Goal: Task Accomplishment & Management: Use online tool/utility

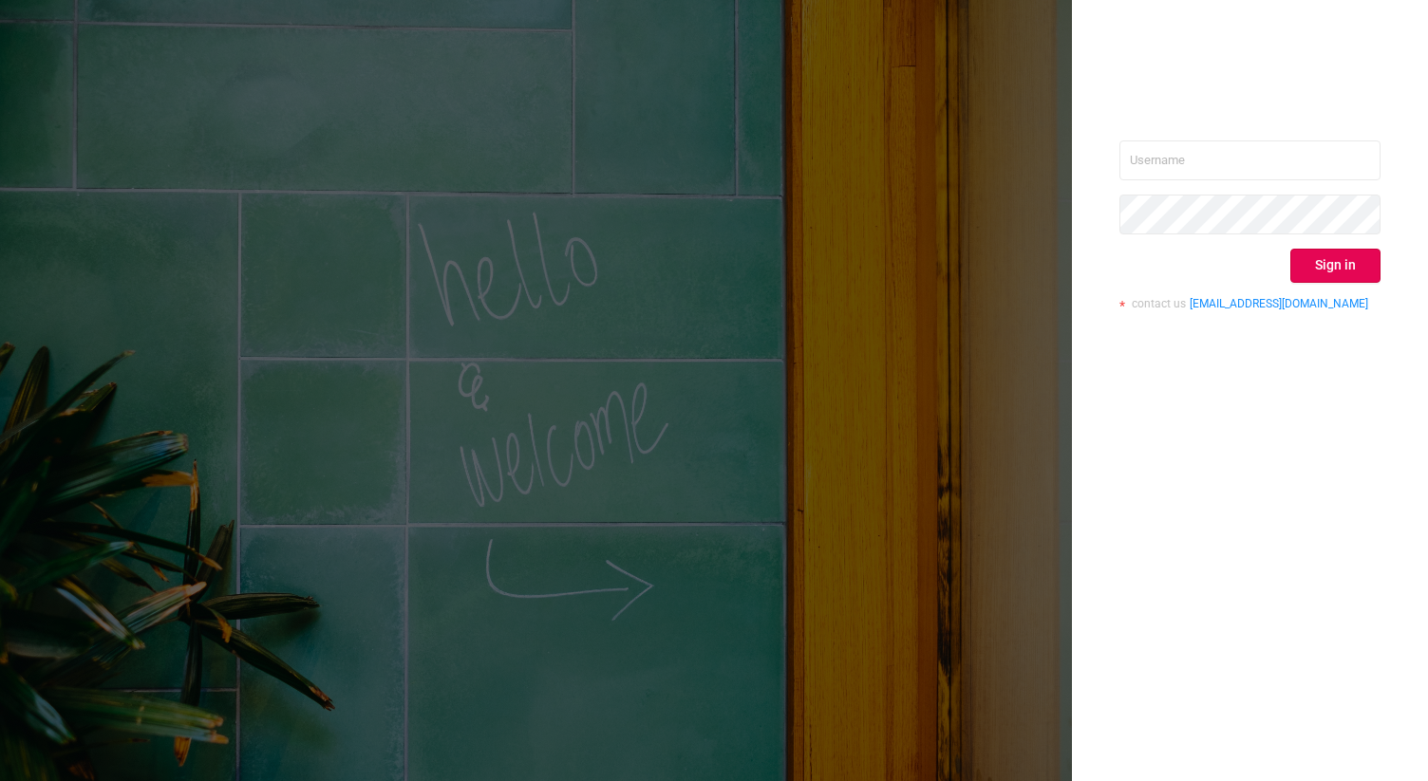
click at [1182, 138] on div "Sign in contact us [EMAIL_ADDRESS][DOMAIN_NAME]" at bounding box center [1250, 390] width 356 height 781
click at [1190, 150] on input "text" at bounding box center [1249, 161] width 261 height 40
type input "[PERSON_NAME][EMAIL_ADDRESS][DOMAIN_NAME]"
click at [1354, 266] on button "Sign in" at bounding box center [1335, 266] width 90 height 34
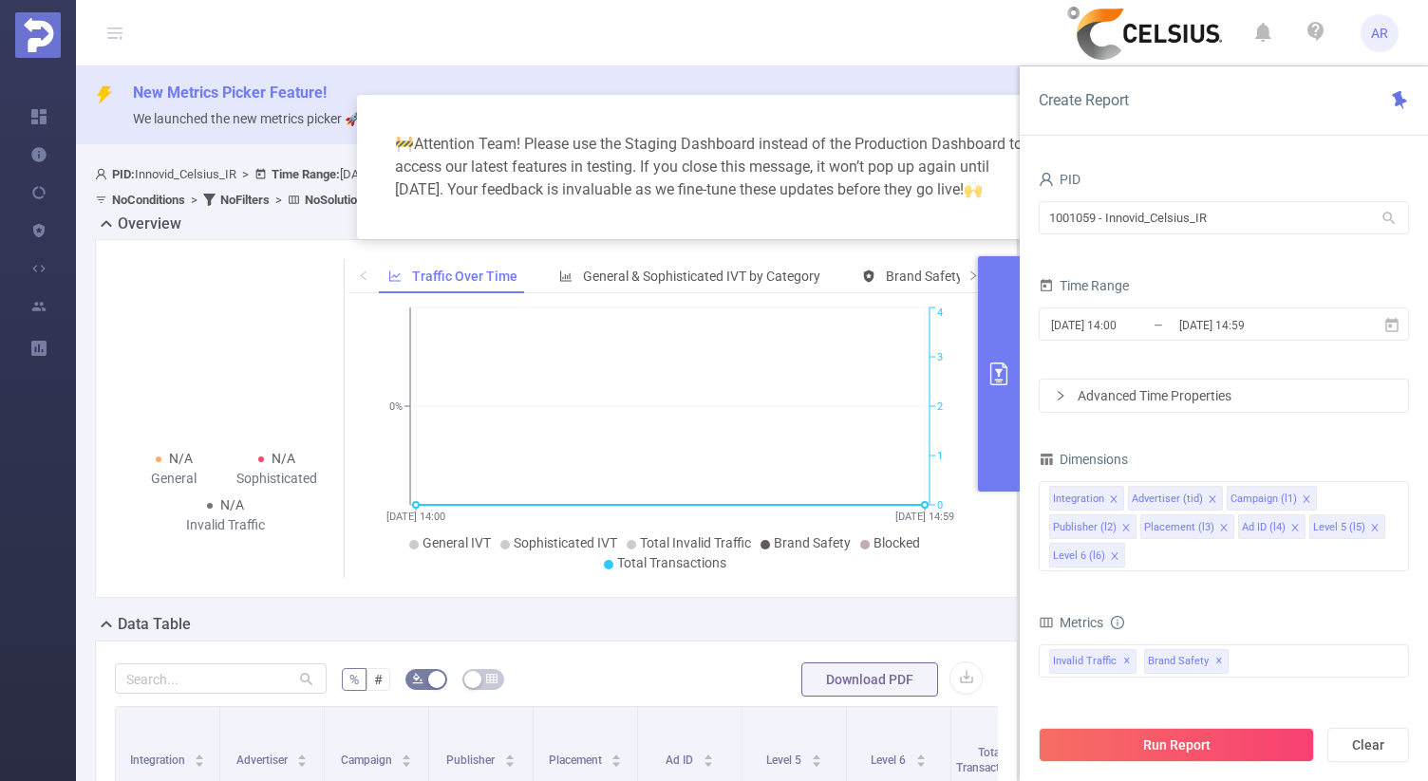
click at [1038, 122] on div "Create Report" at bounding box center [1224, 100] width 408 height 69
click at [1194, 218] on input "1001059 - Innovid_Celsius_IR" at bounding box center [1224, 217] width 370 height 33
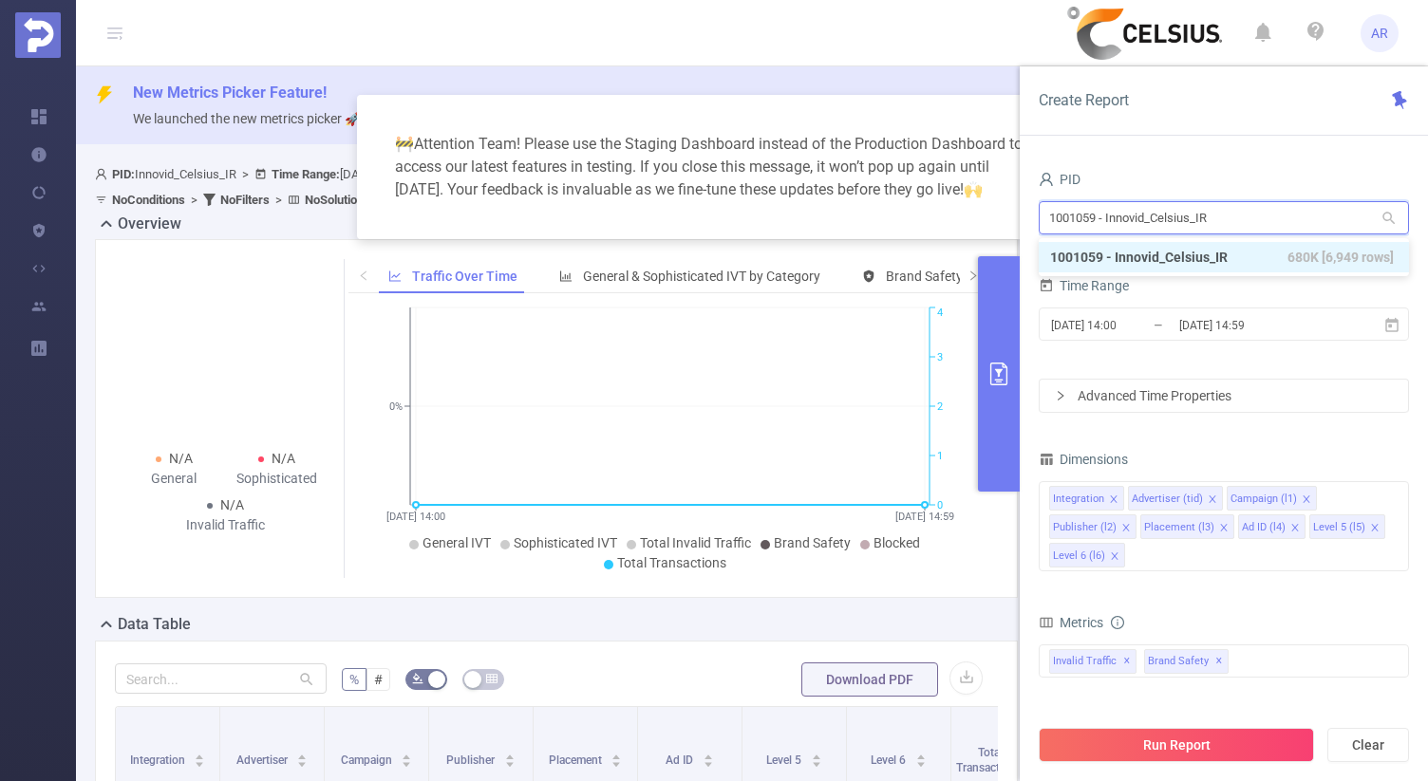
click at [1194, 218] on input "1001059 - Innovid_Celsius_IR" at bounding box center [1224, 217] width 370 height 33
type input "m"
type input "micr"
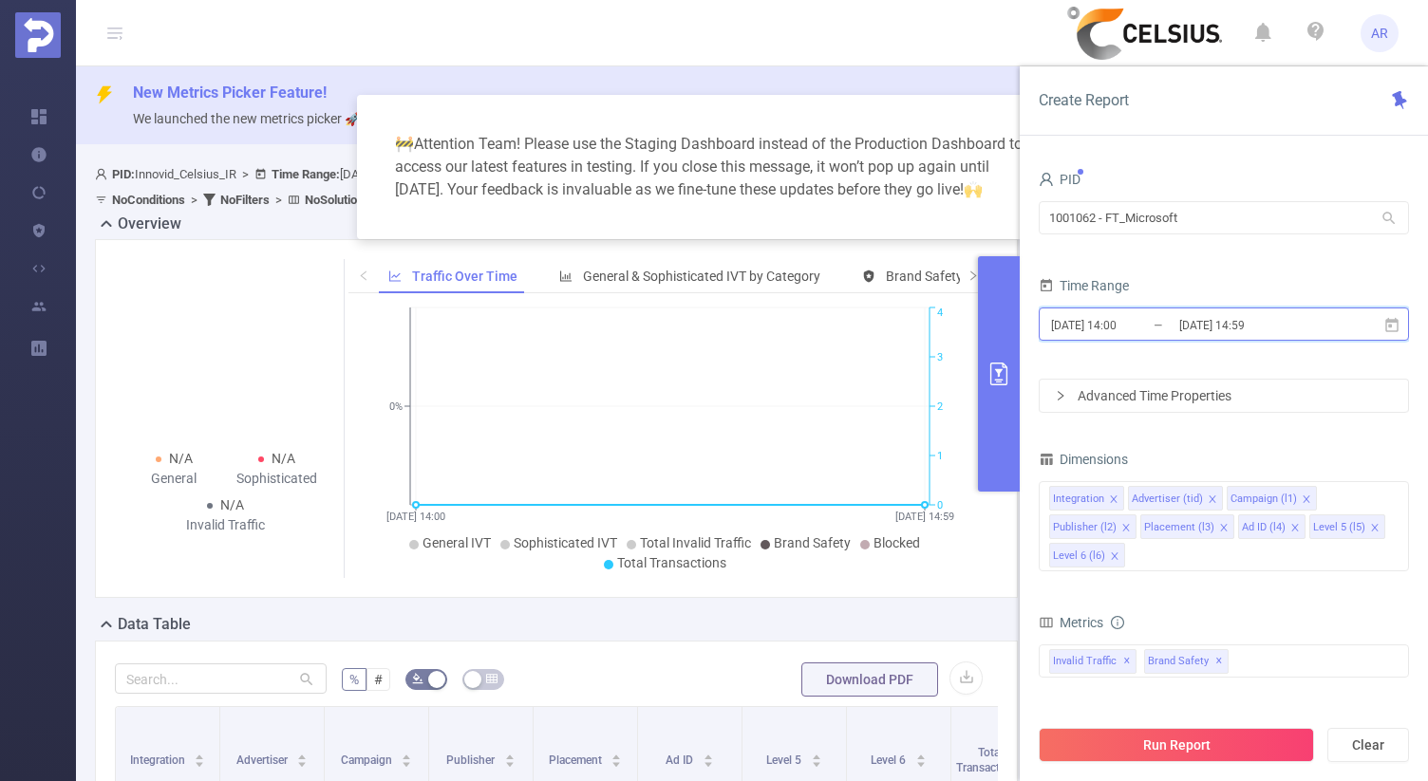
click at [1212, 340] on span "[DATE] 14:00 _ [DATE] 14:59" at bounding box center [1224, 324] width 370 height 33
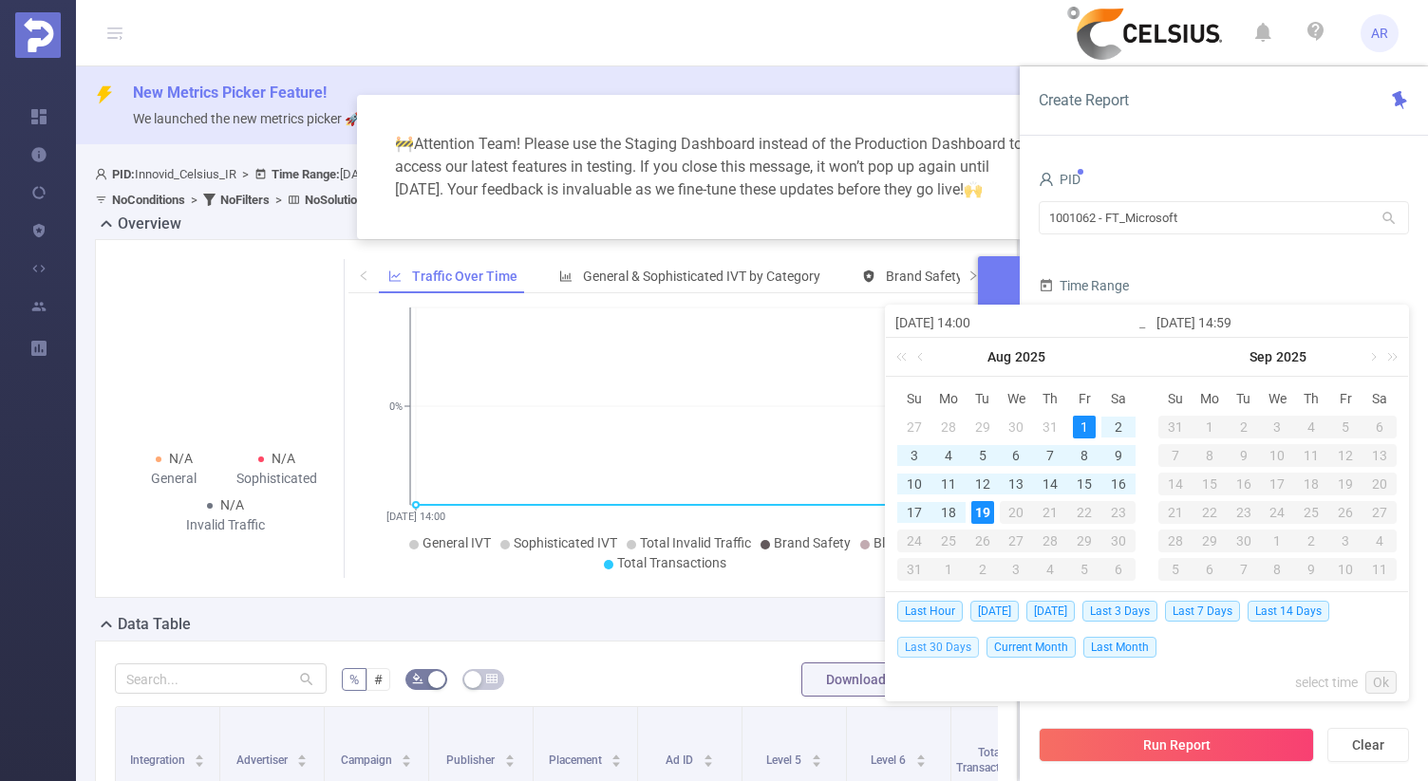
click at [959, 644] on span "Last 30 Days" at bounding box center [938, 647] width 82 height 21
type input "[DATE] 00:00"
type input "[DATE] 23:59"
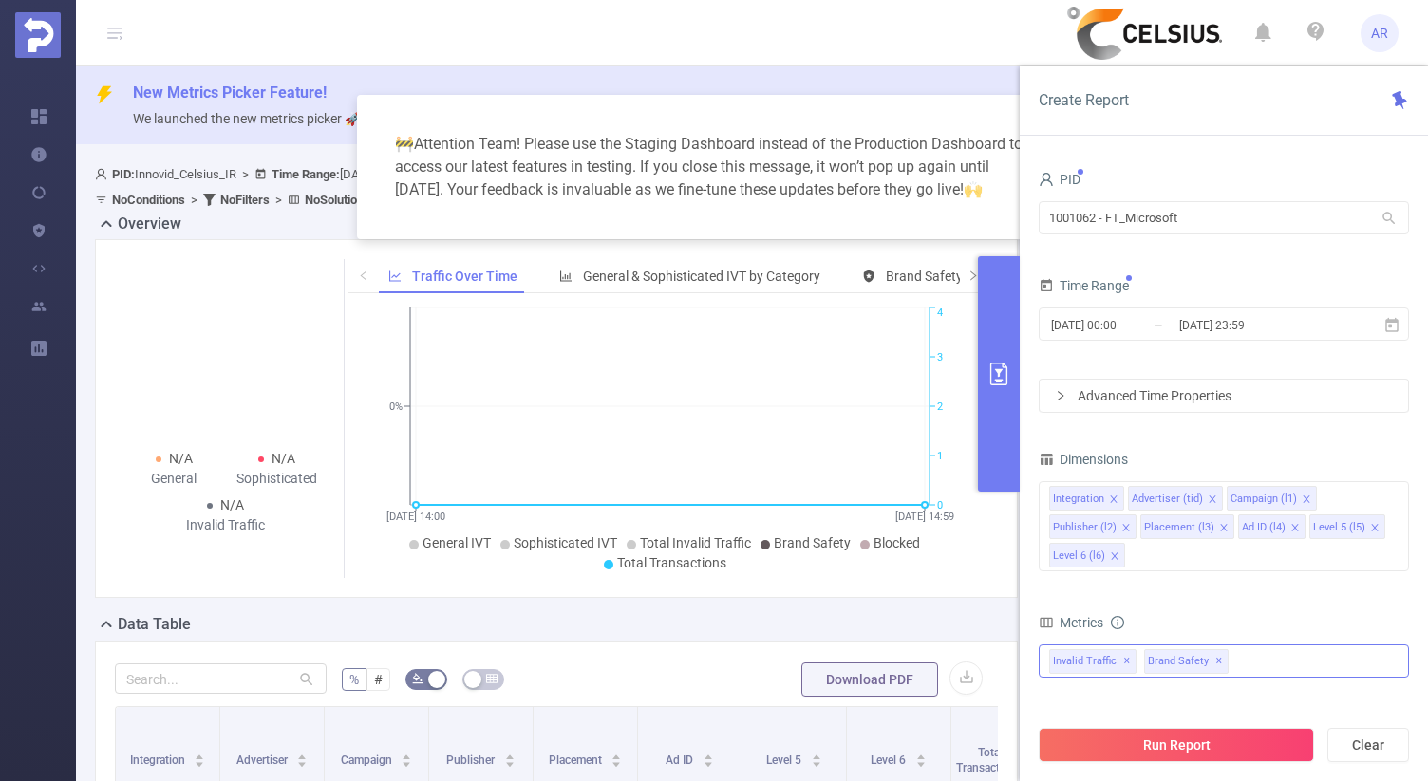
click at [1215, 661] on span "✕" at bounding box center [1219, 661] width 8 height 23
click at [1219, 530] on icon "icon: close" at bounding box center [1223, 527] width 9 height 9
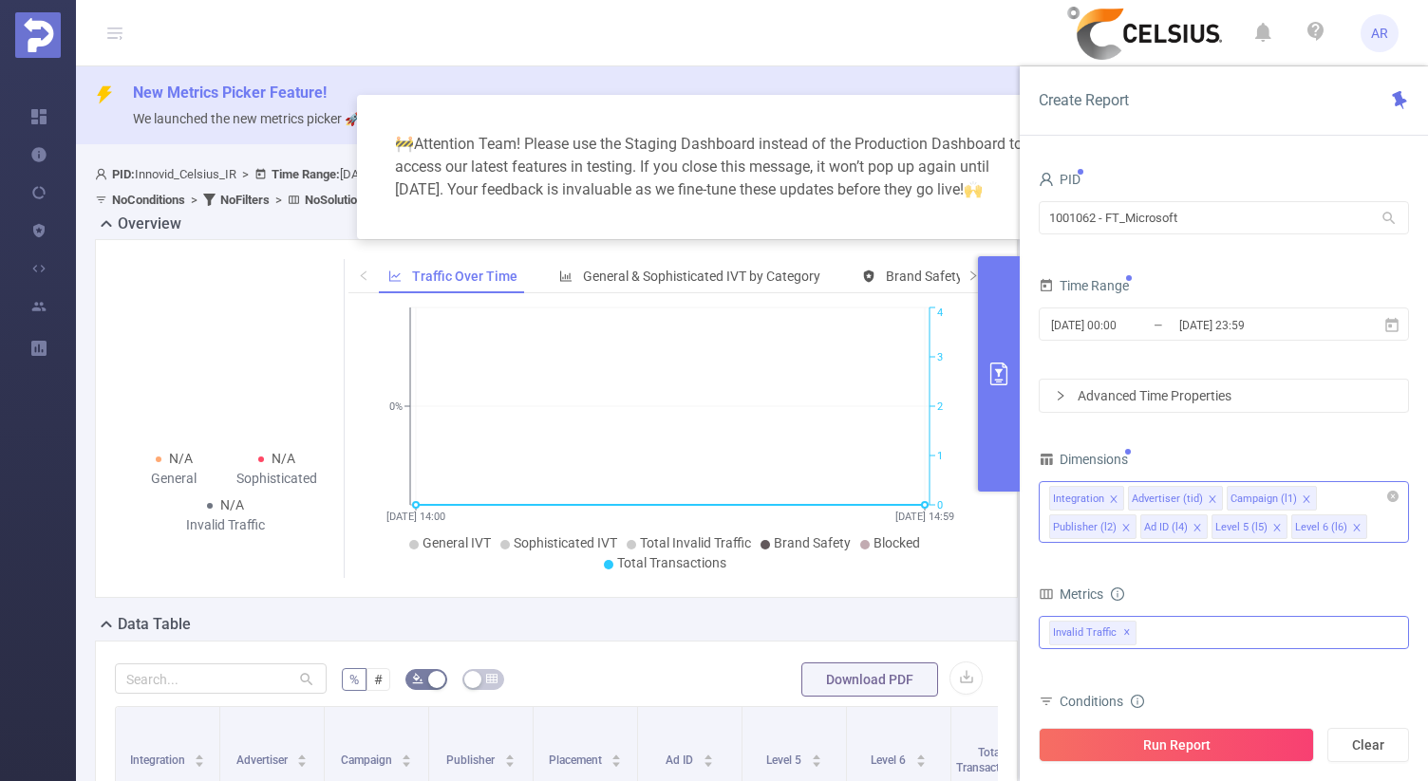
click at [1198, 523] on icon "icon: close" at bounding box center [1196, 527] width 9 height 9
click at [1201, 523] on icon "icon: close" at bounding box center [1205, 527] width 9 height 9
click at [1212, 499] on icon "icon: close" at bounding box center [1212, 499] width 9 height 9
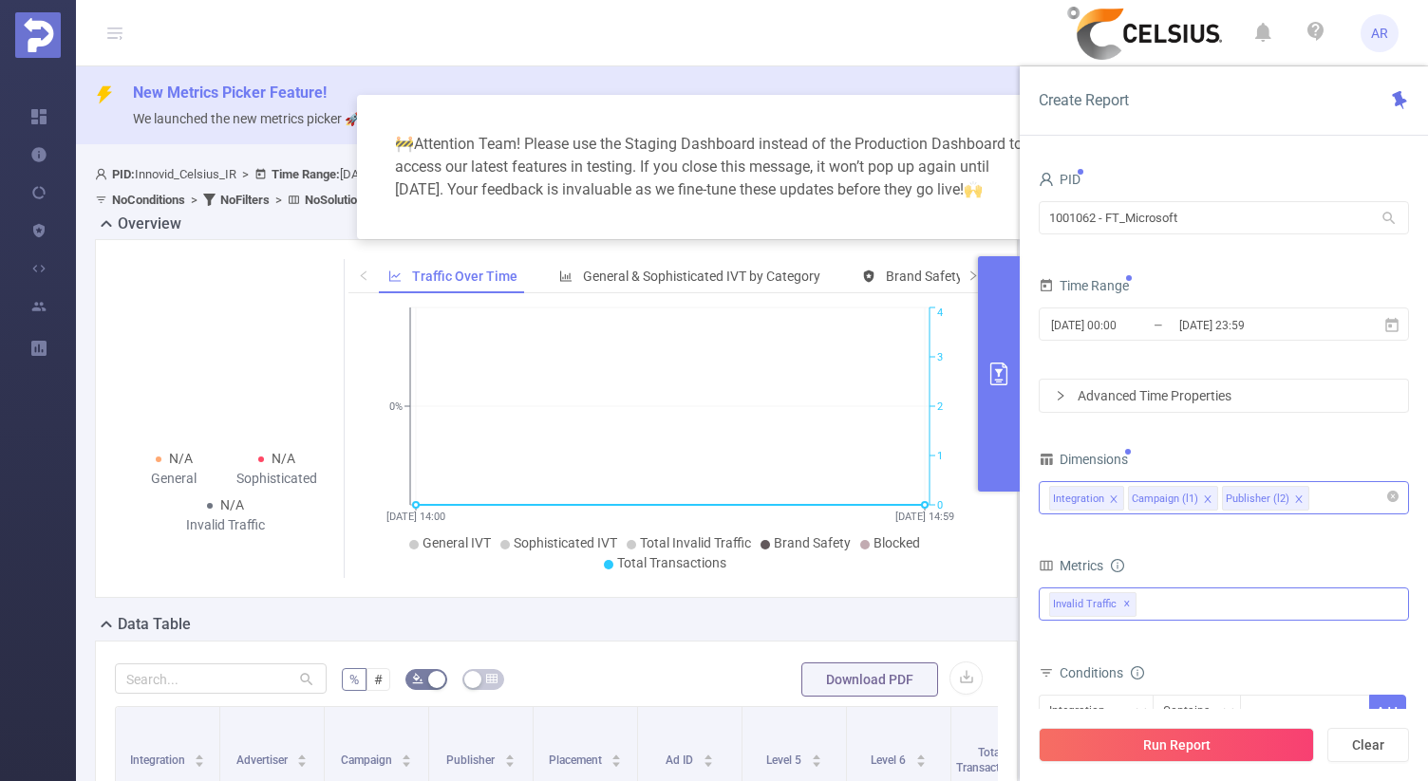
click at [1209, 495] on icon "icon: close" at bounding box center [1207, 499] width 9 height 9
click at [1121, 750] on button "Run Report" at bounding box center [1176, 745] width 275 height 34
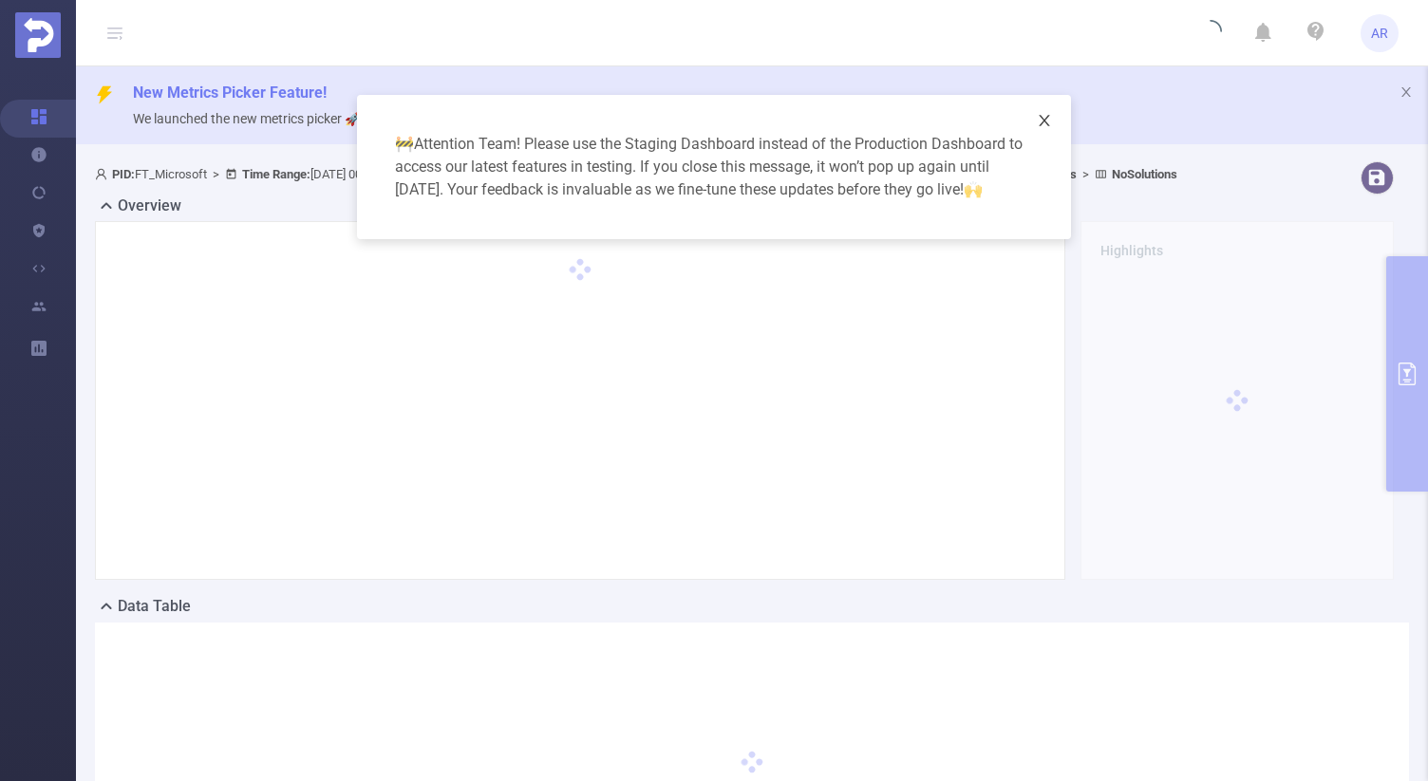
click at [1043, 120] on icon "icon: close" at bounding box center [1044, 120] width 10 height 11
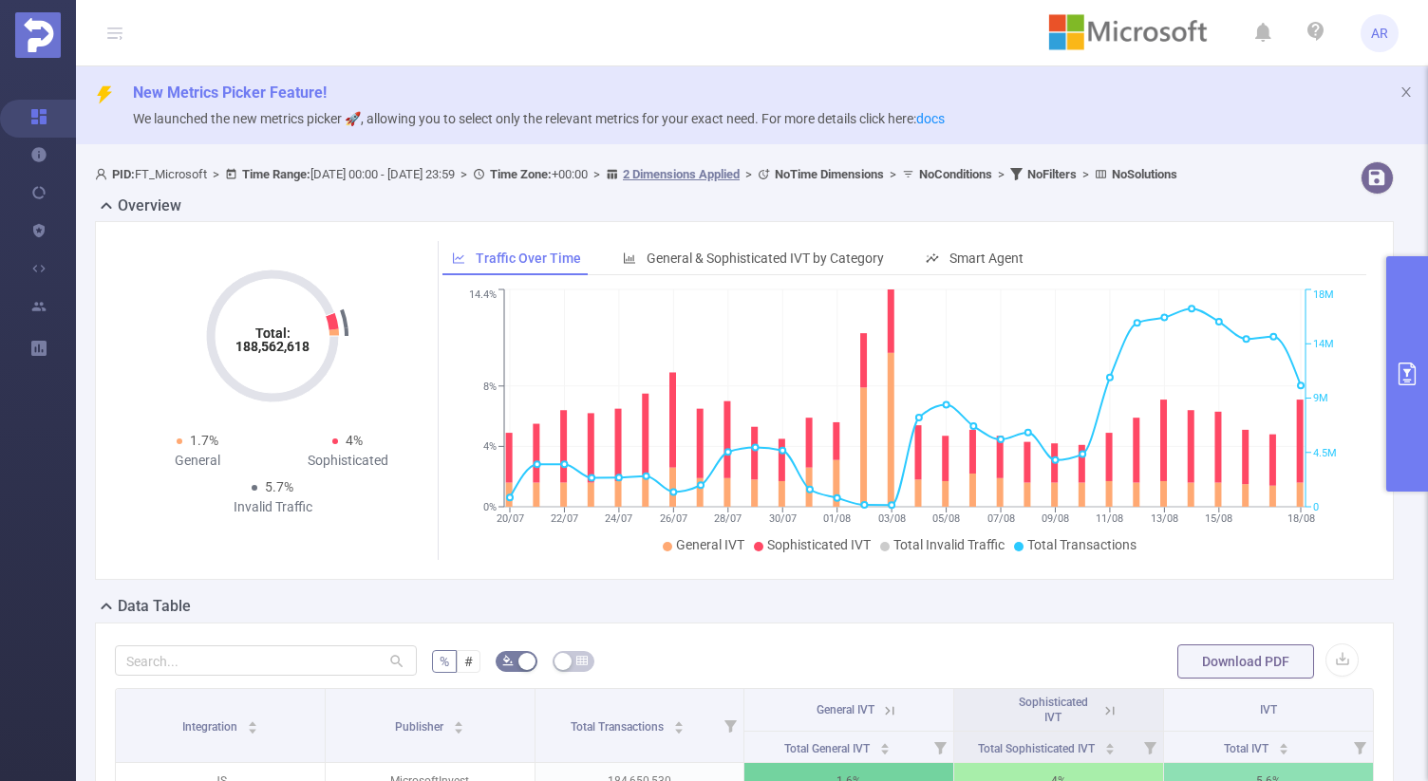
click at [1406, 294] on button "primary" at bounding box center [1407, 373] width 42 height 235
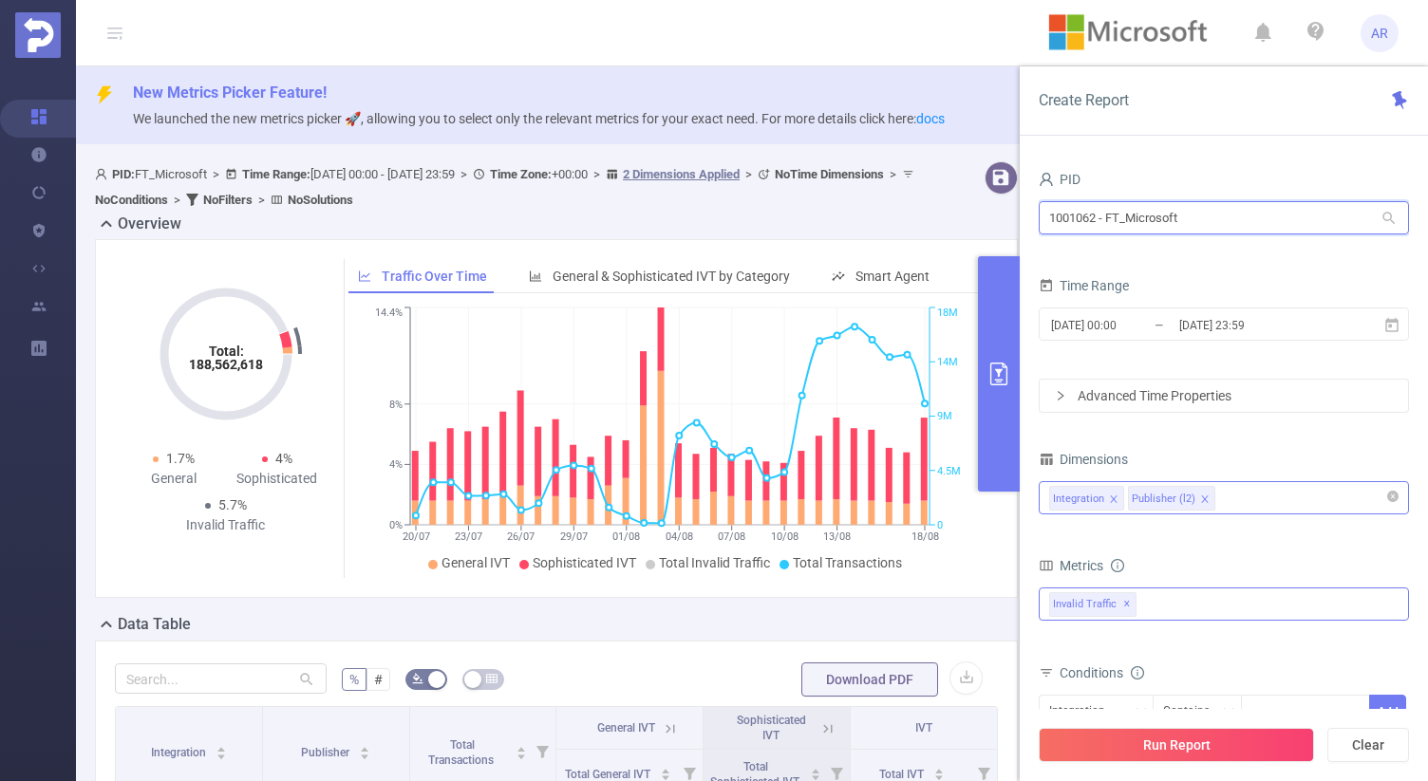
click at [1177, 222] on input "1001062 - FT_Microsoft" at bounding box center [1224, 217] width 370 height 33
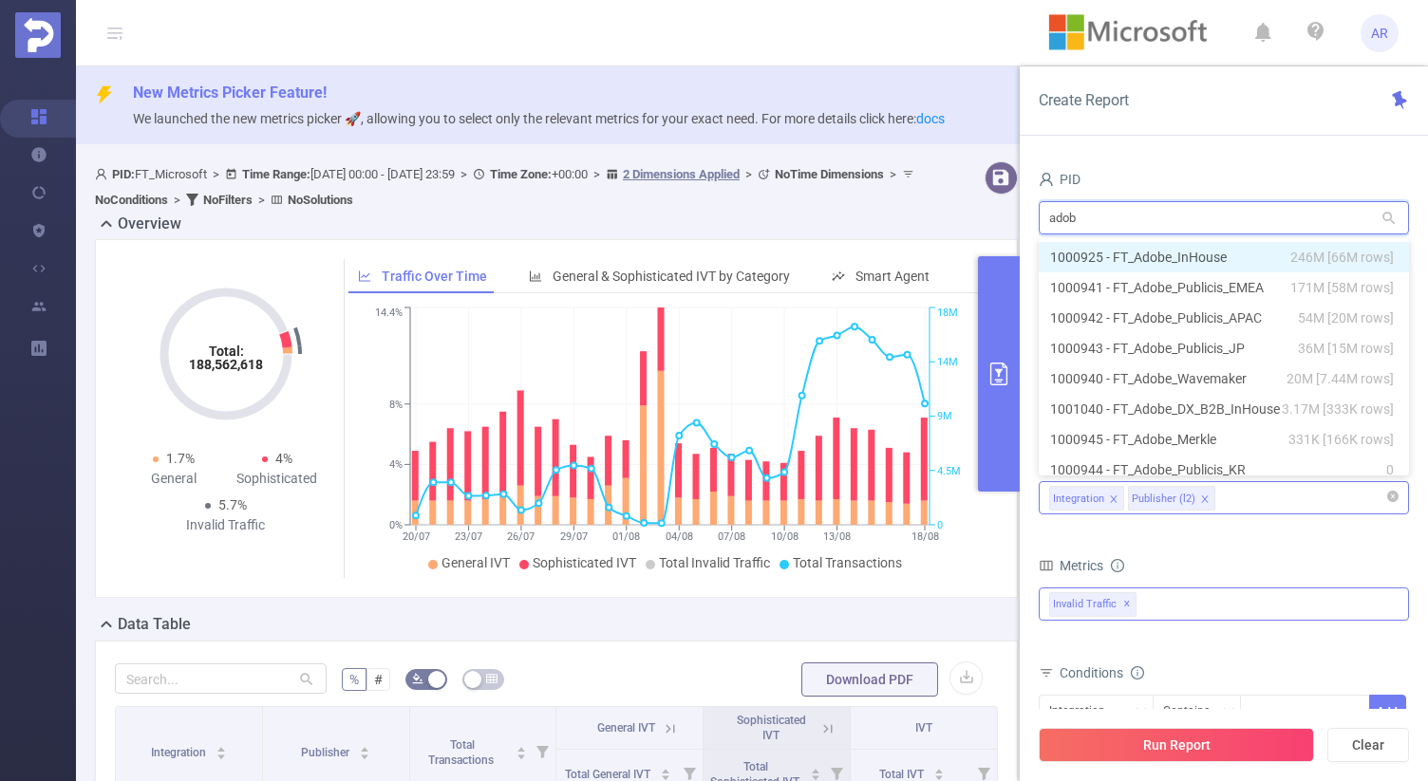
type input "adobe"
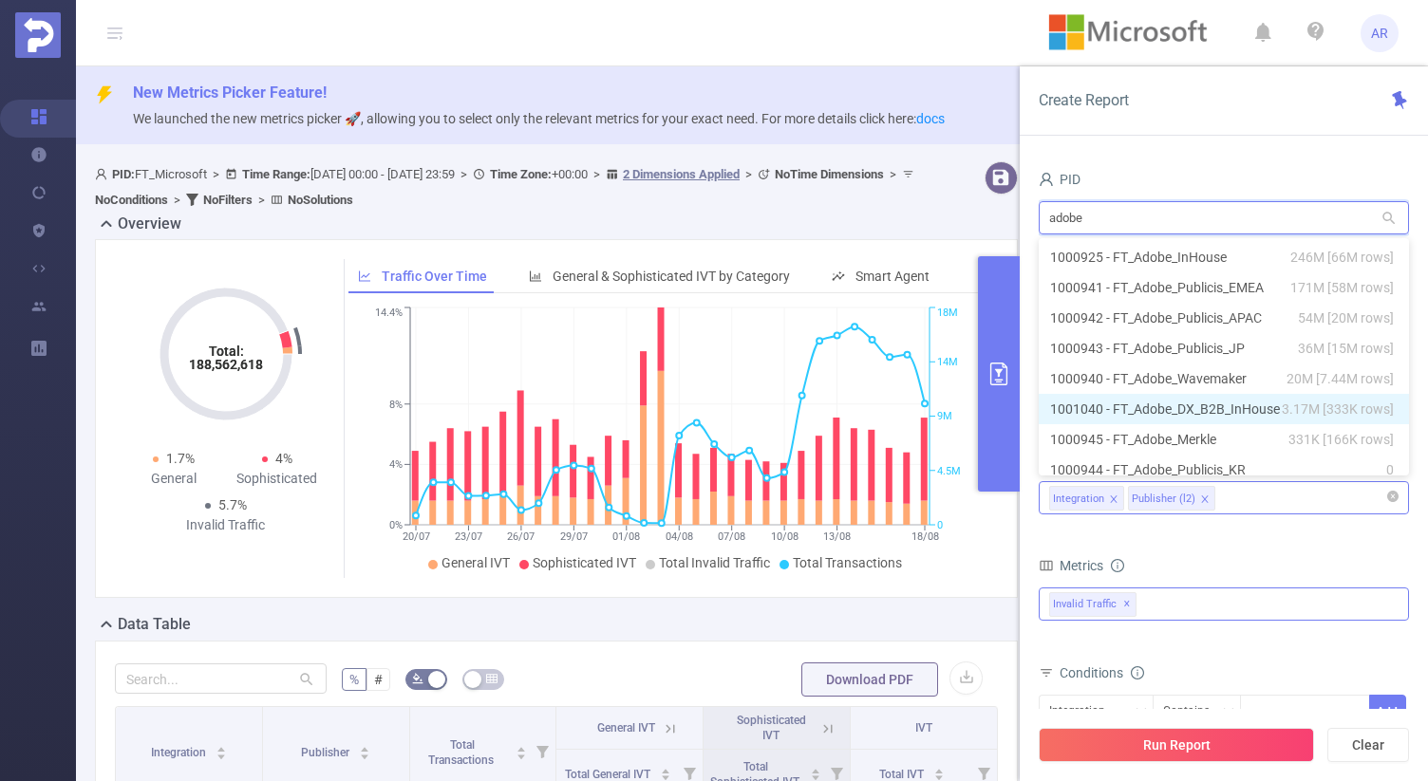
click at [1167, 412] on li "1001040 - FT_Adobe_DX_B2B_InHouse 3.17M [333K rows]" at bounding box center [1224, 409] width 370 height 30
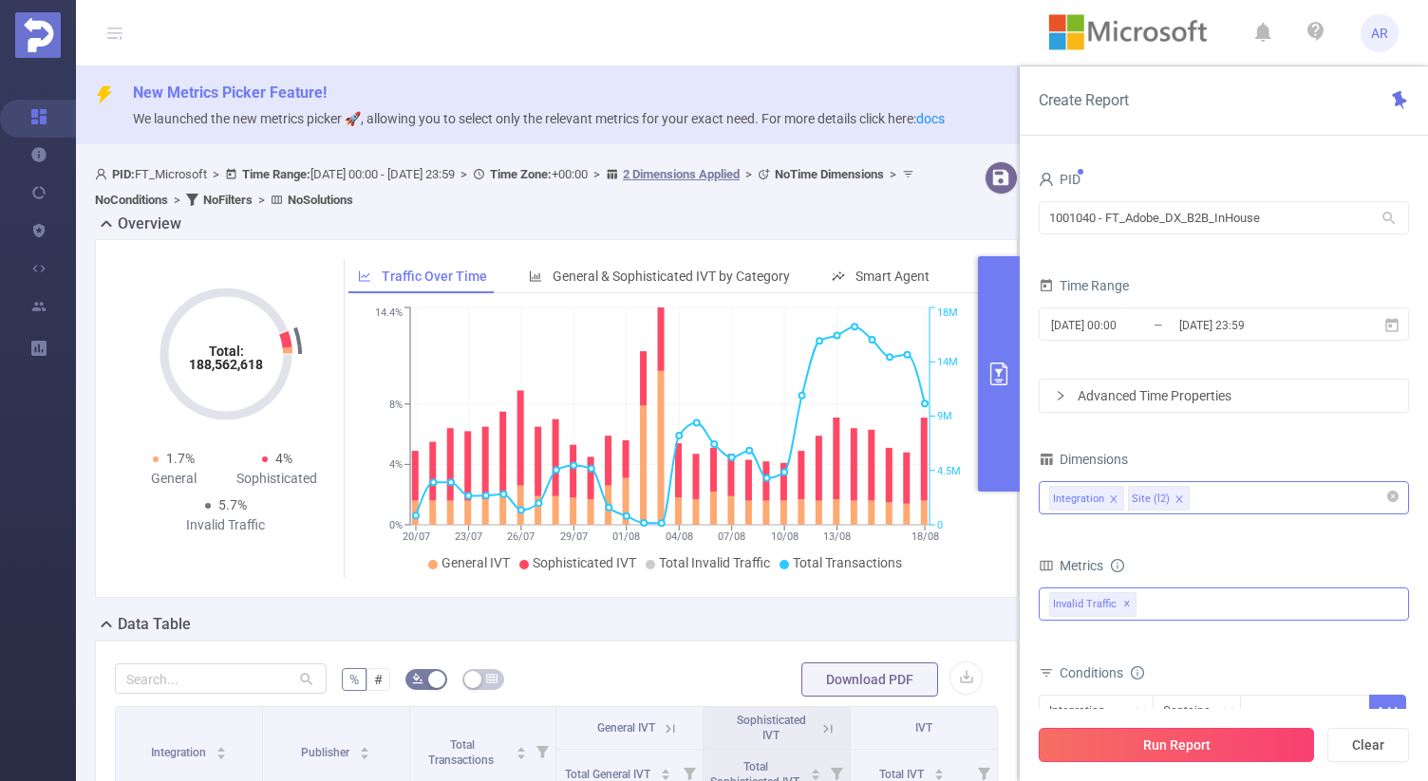
click at [1178, 740] on button "Run Report" at bounding box center [1176, 745] width 275 height 34
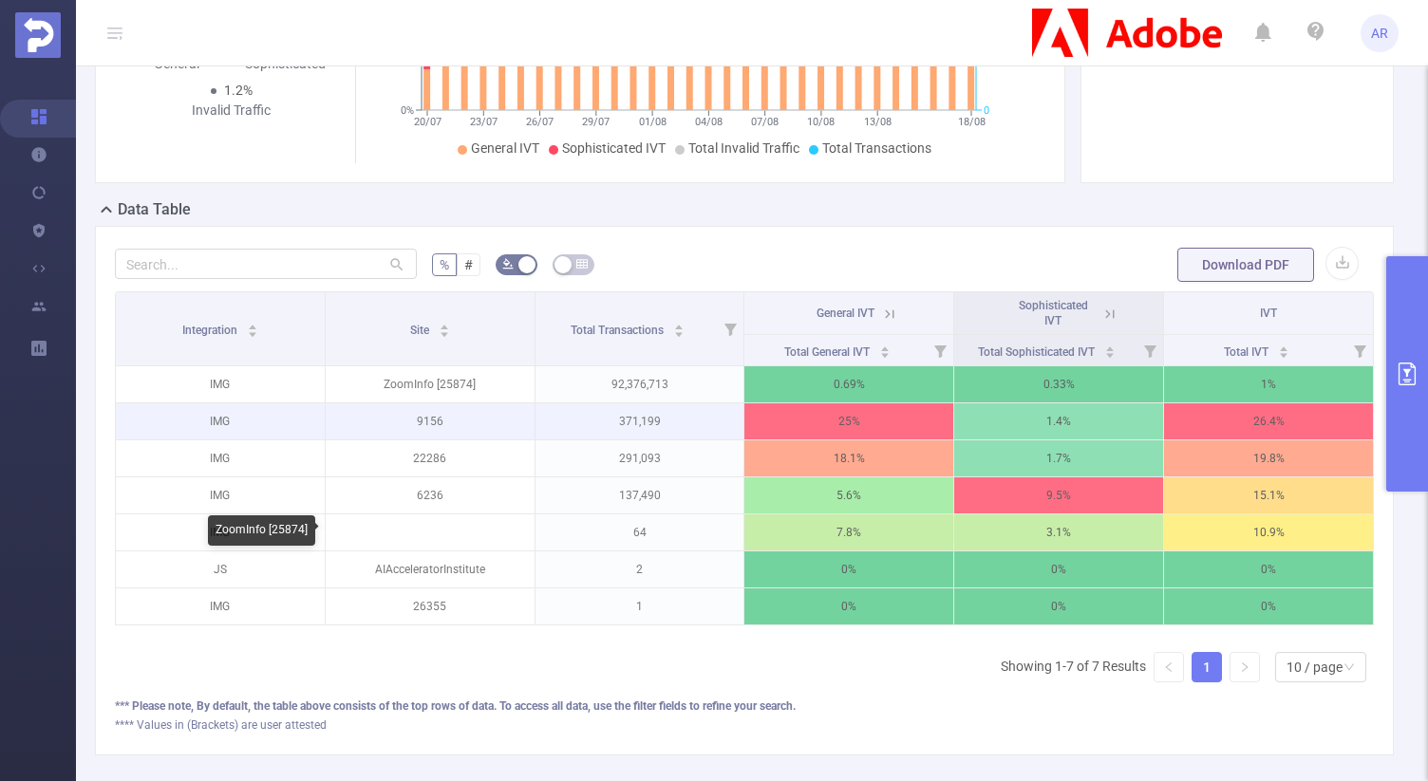
scroll to position [412, 0]
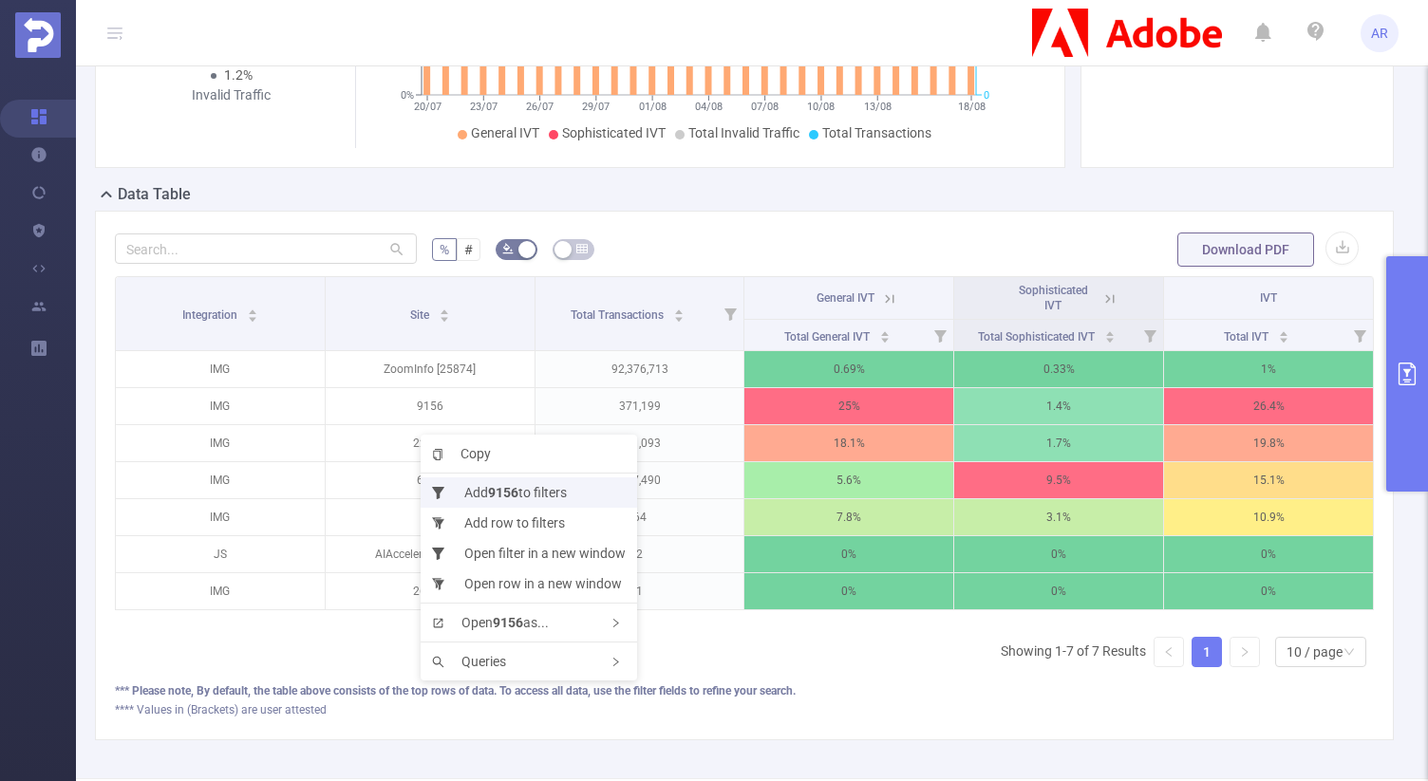
drag, startPoint x: 421, startPoint y: 431, endPoint x: 459, endPoint y: 490, distance: 70.0
click at [448, 487] on icon at bounding box center [443, 493] width 22 height 12
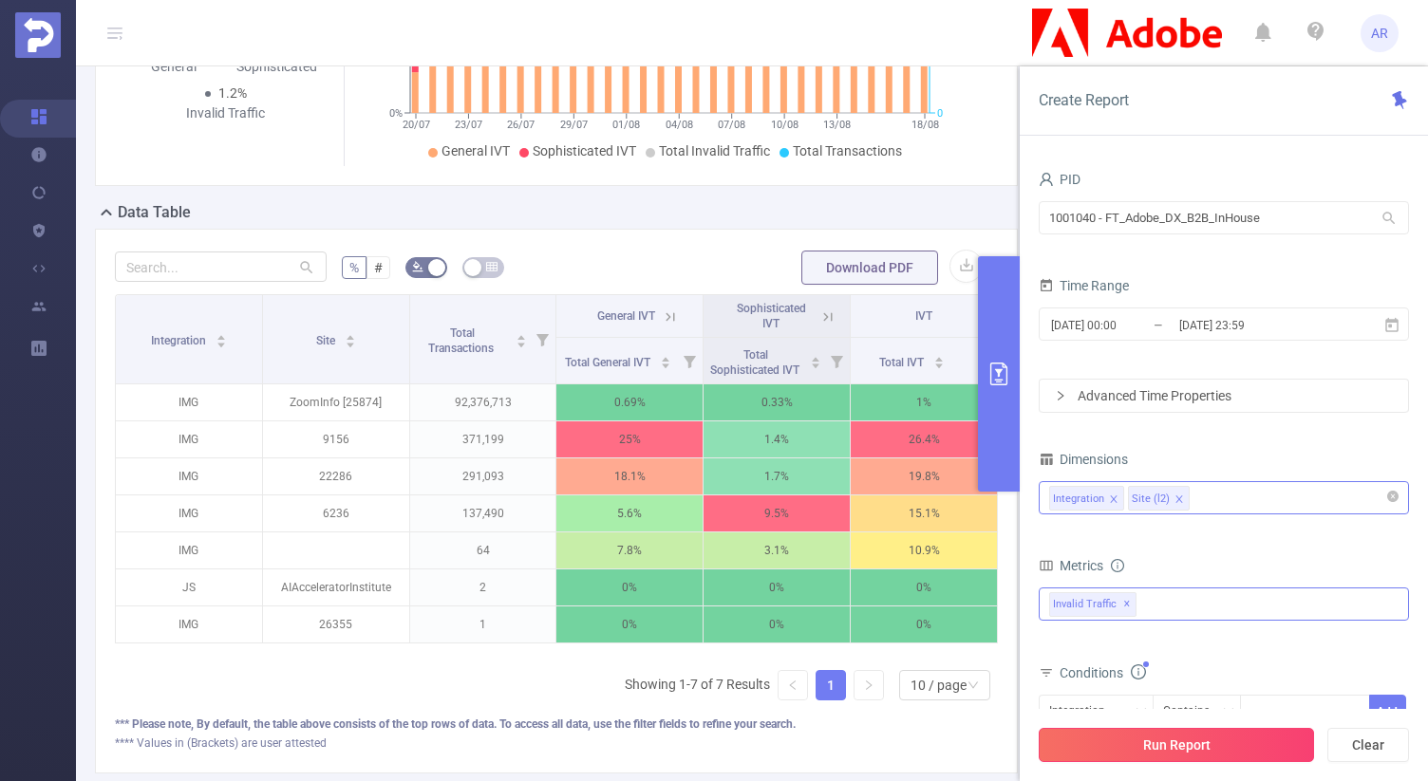
click at [1101, 742] on button "Run Report" at bounding box center [1176, 745] width 275 height 34
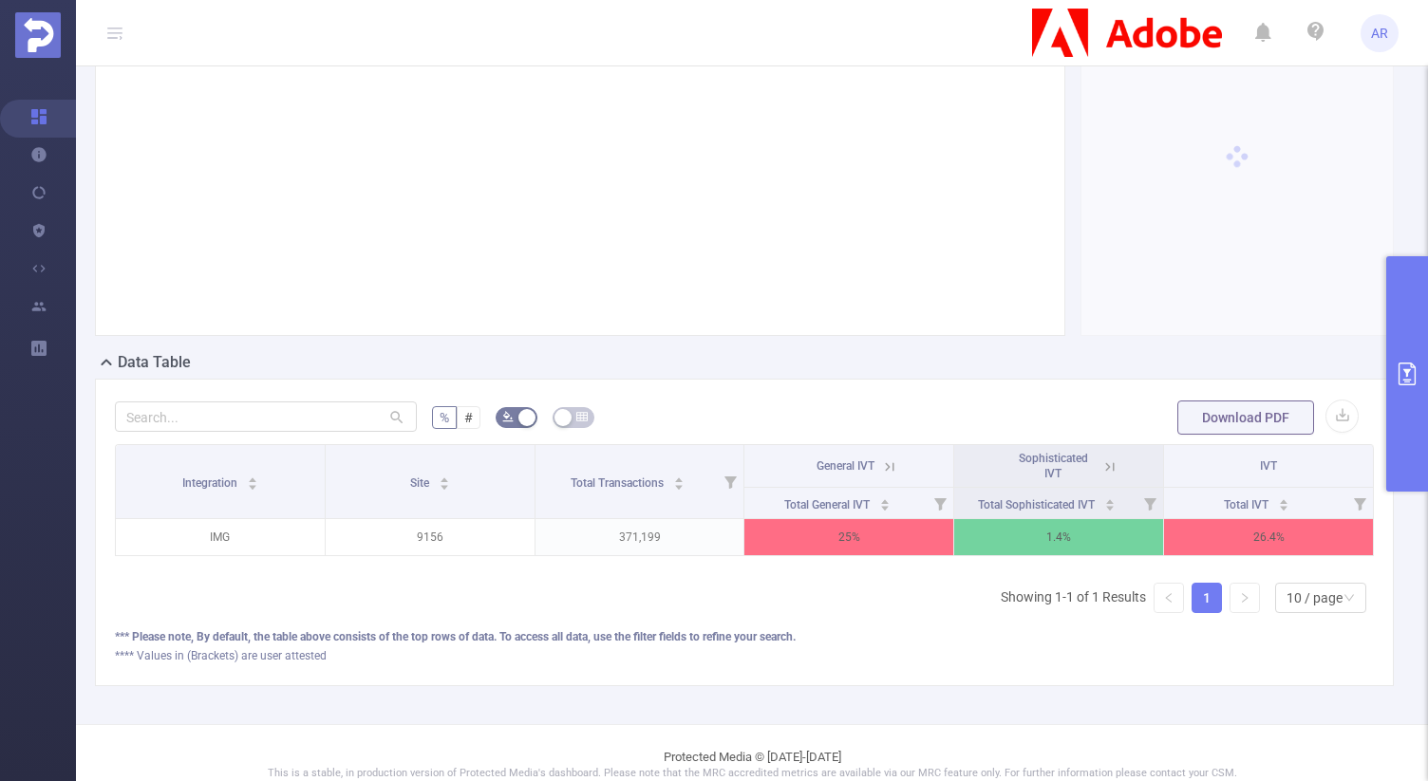
scroll to position [239, 0]
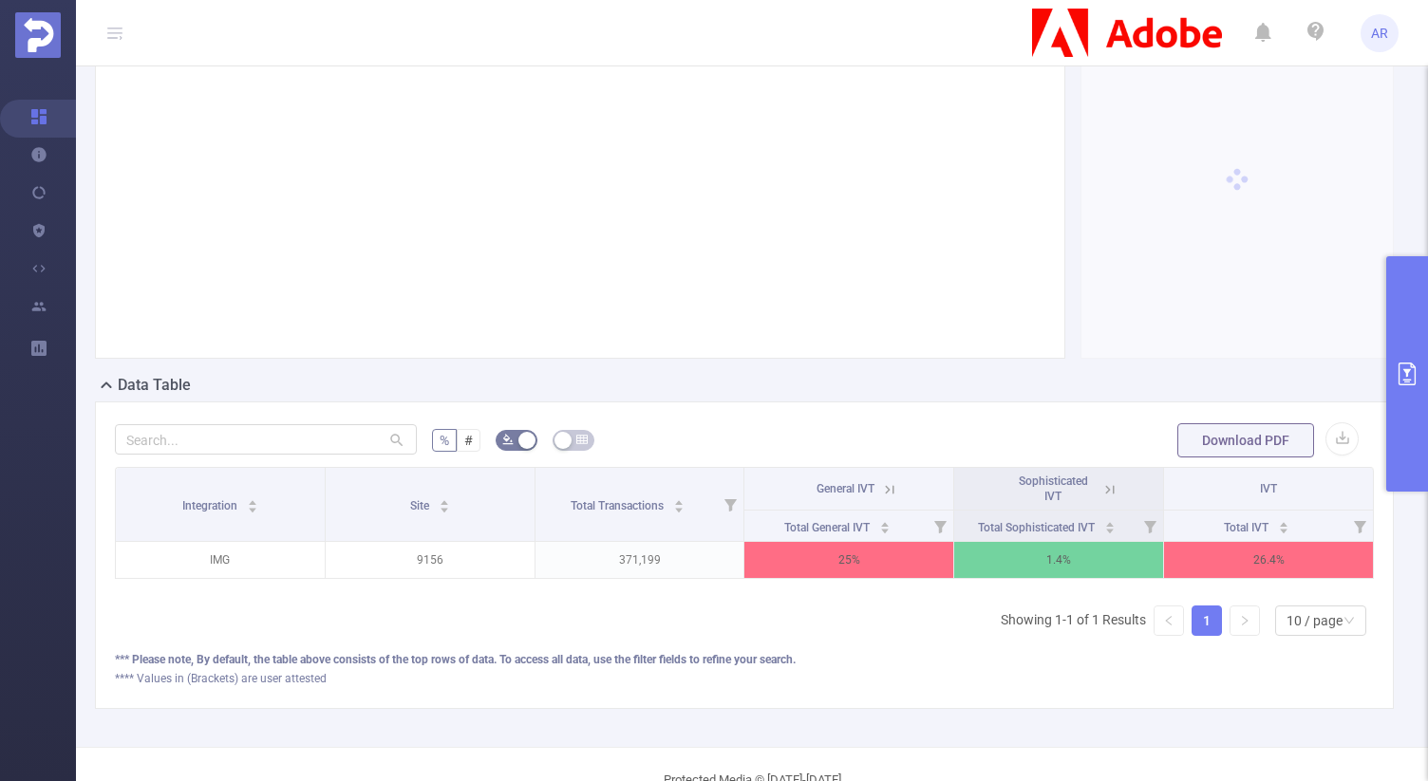
click at [895, 489] on icon at bounding box center [889, 489] width 17 height 17
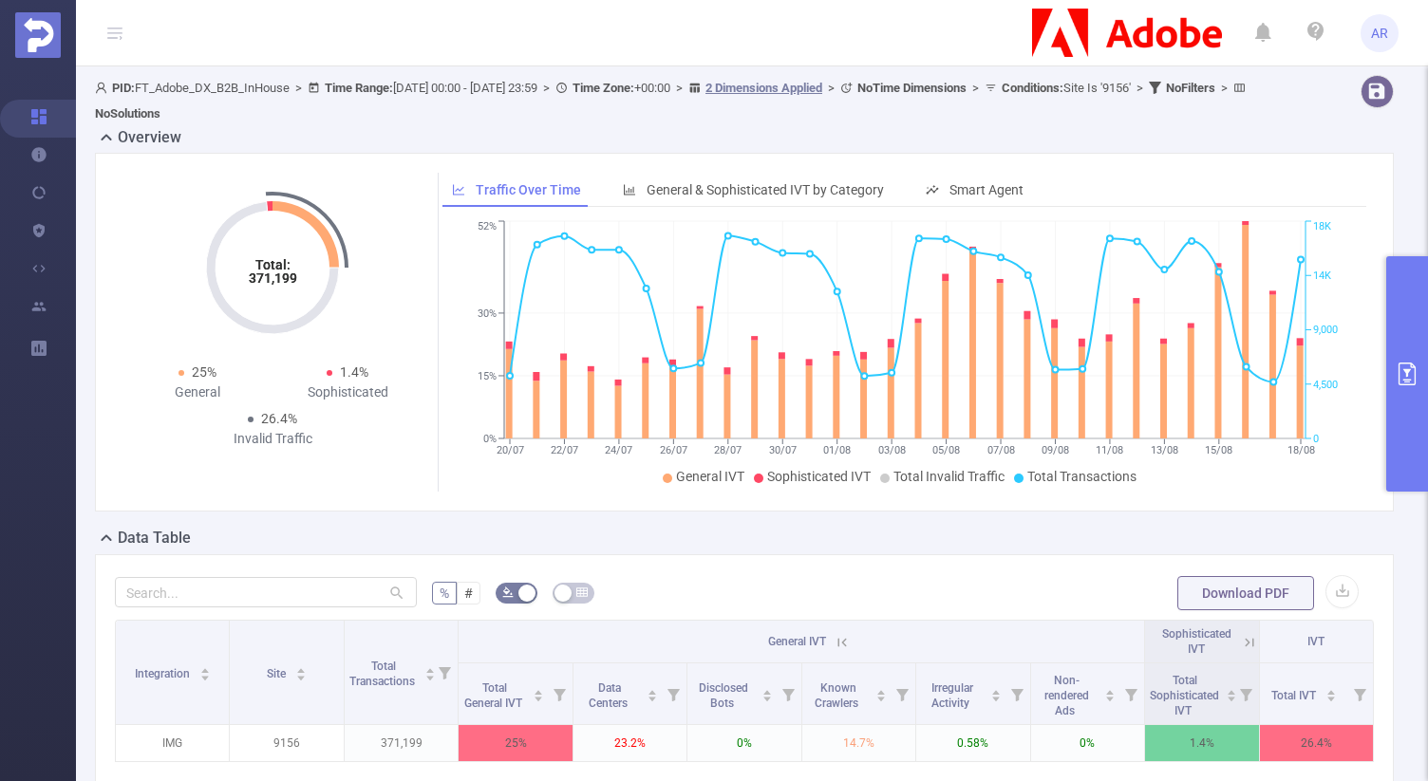
scroll to position [84, 0]
click at [1396, 298] on button "primary" at bounding box center [1407, 373] width 42 height 235
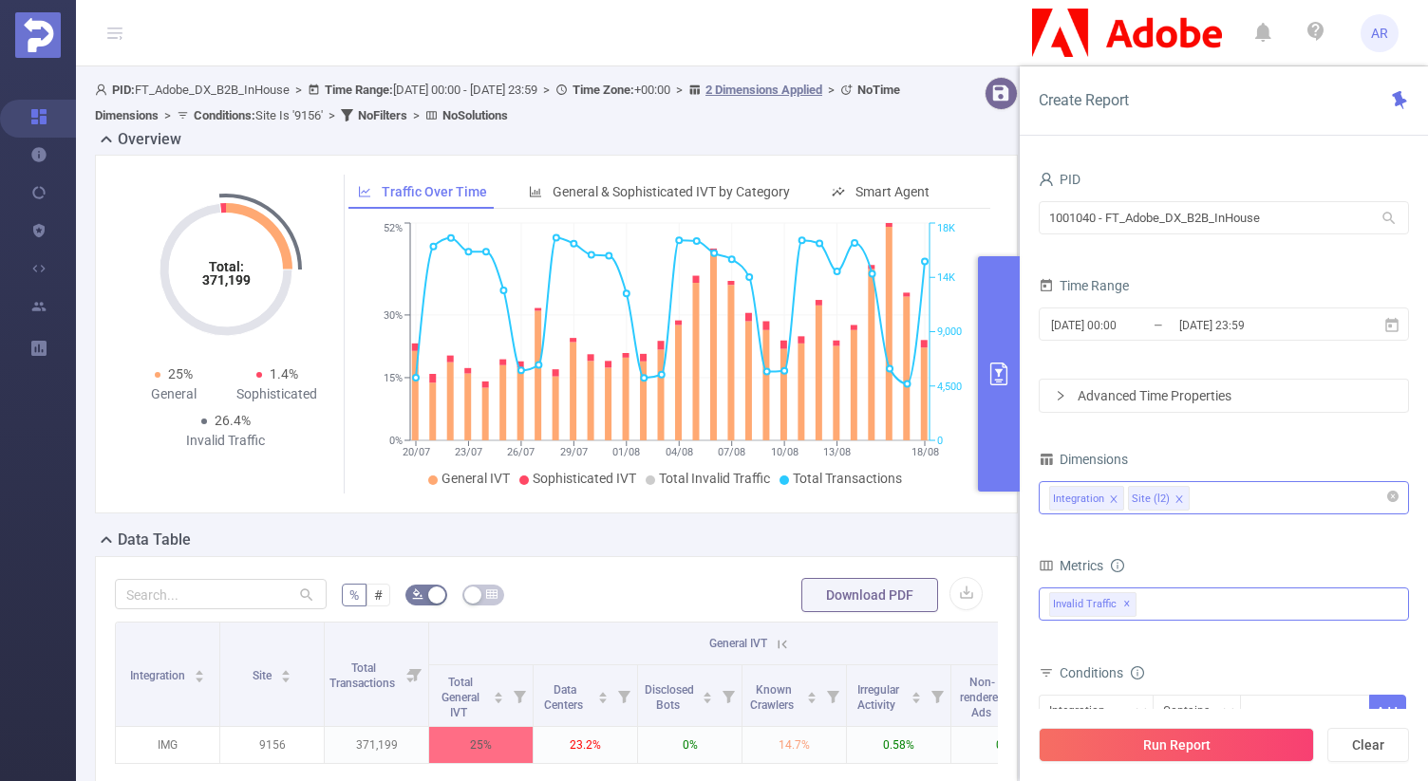
click at [803, 533] on div "Data Table" at bounding box center [564, 542] width 938 height 27
click at [988, 394] on button "primary" at bounding box center [999, 373] width 42 height 235
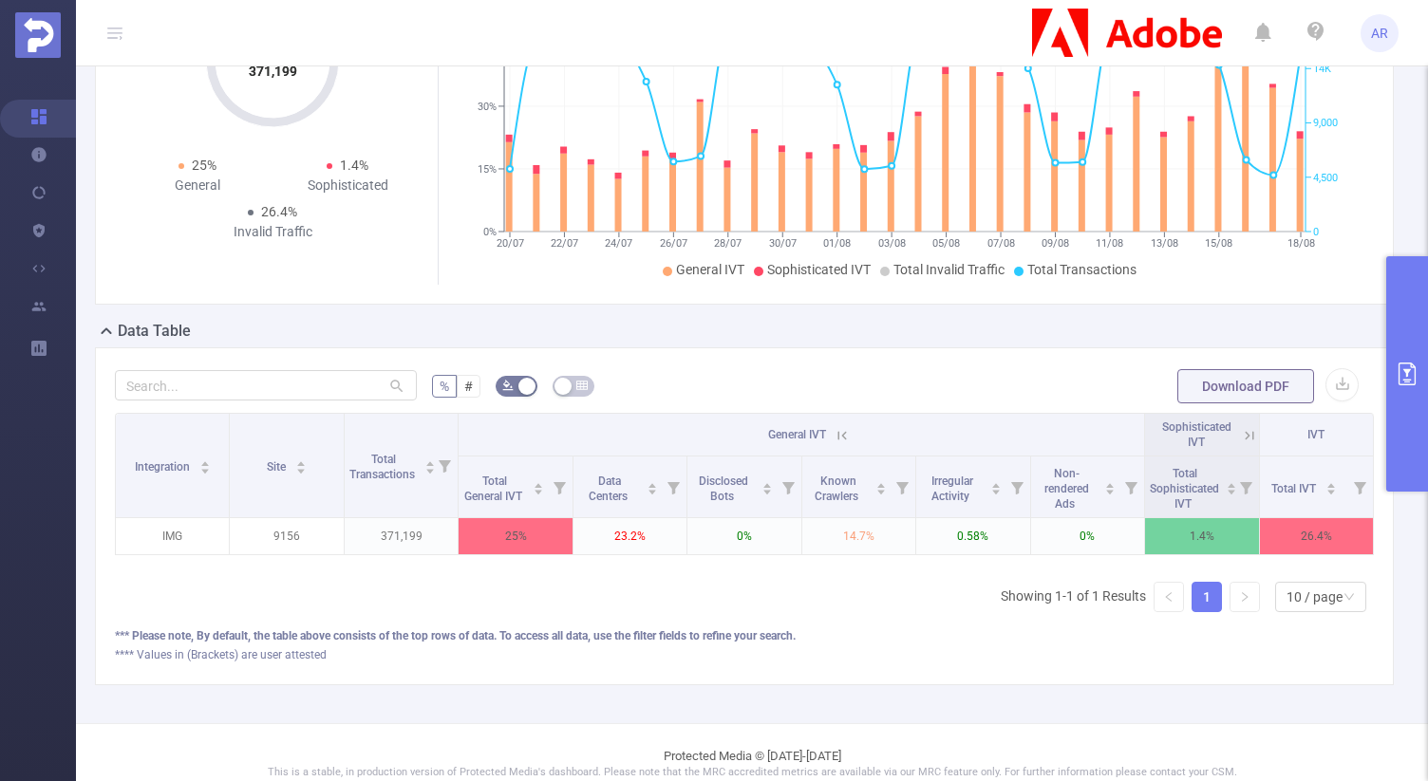
scroll to position [315, 0]
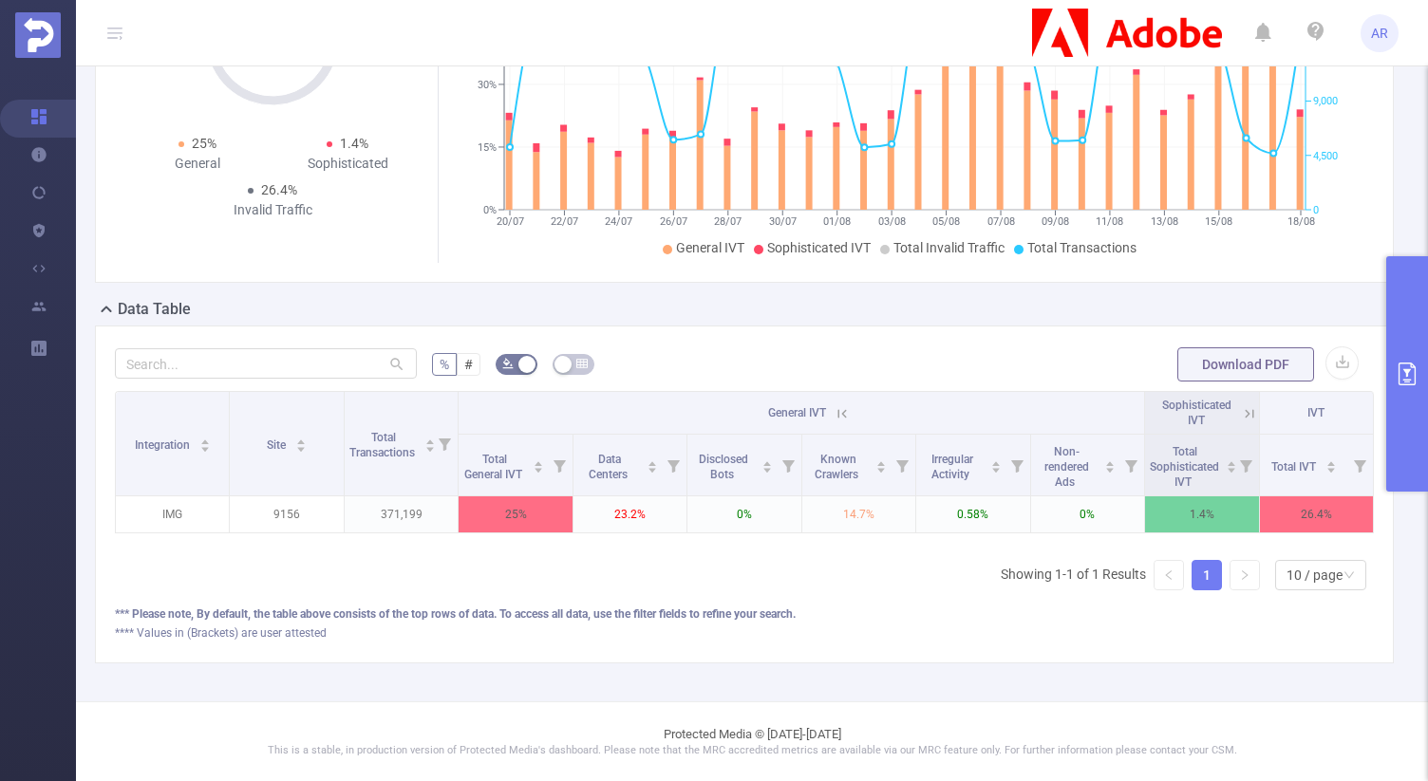
click at [1405, 334] on button "primary" at bounding box center [1407, 373] width 42 height 235
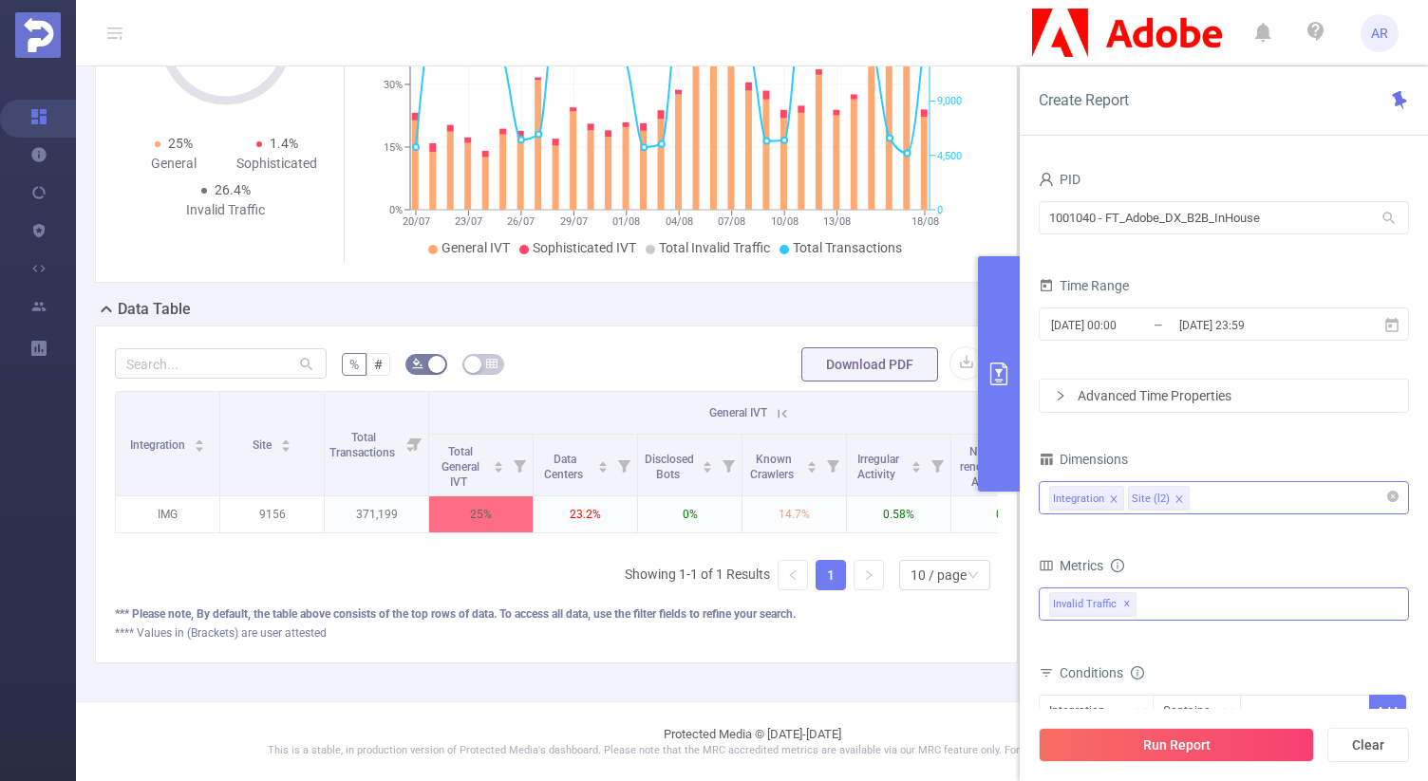
click at [1229, 495] on div "Integration Site (l2)" at bounding box center [1223, 497] width 349 height 31
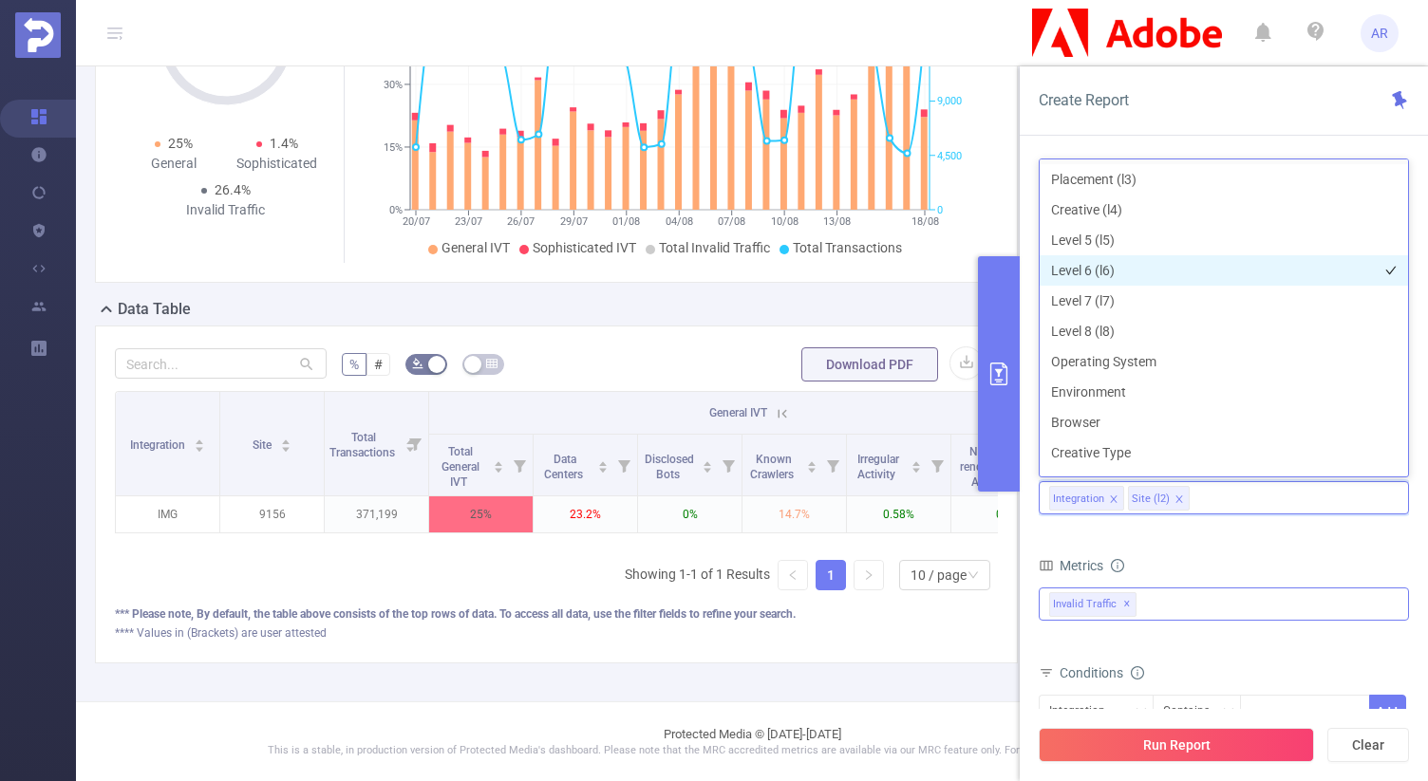
scroll to position [159, 0]
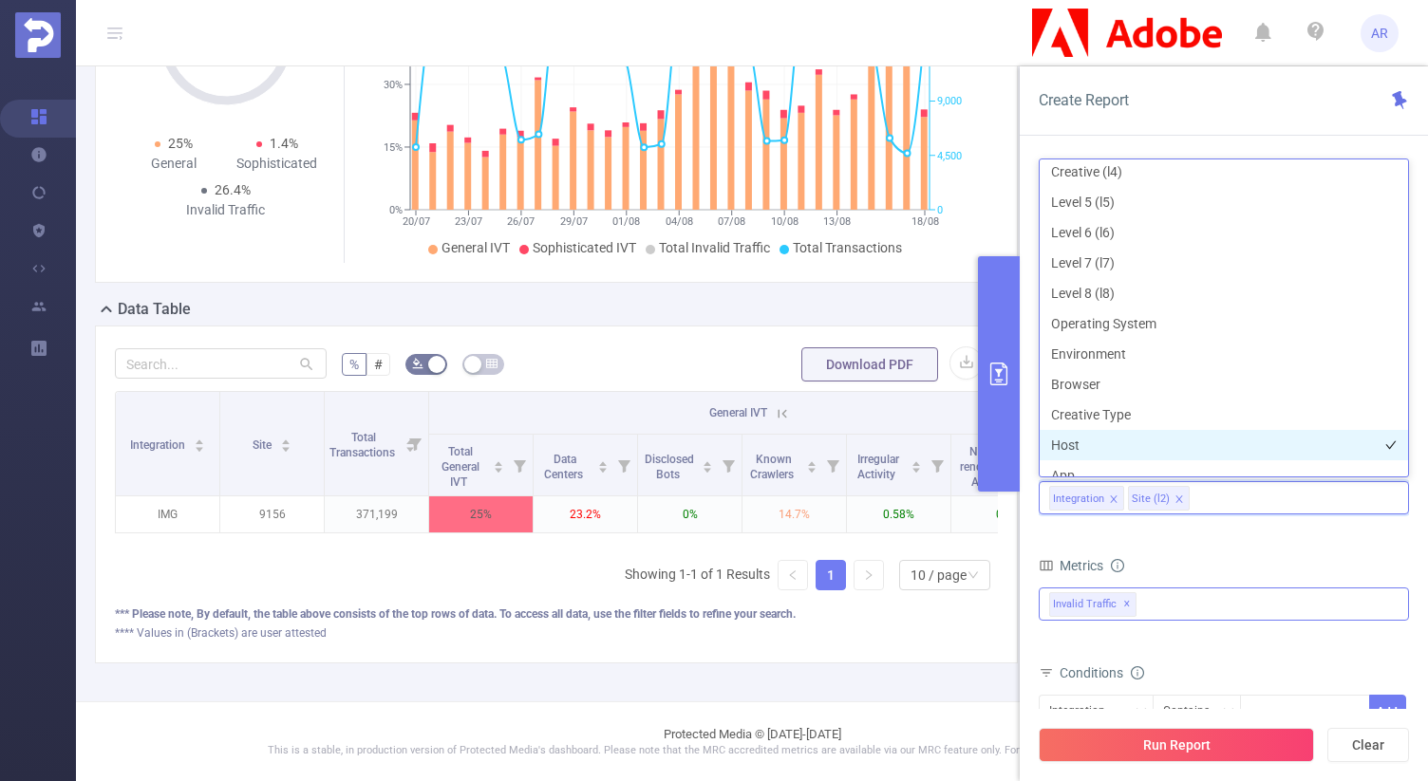
click at [1102, 439] on li "Host" at bounding box center [1224, 445] width 368 height 30
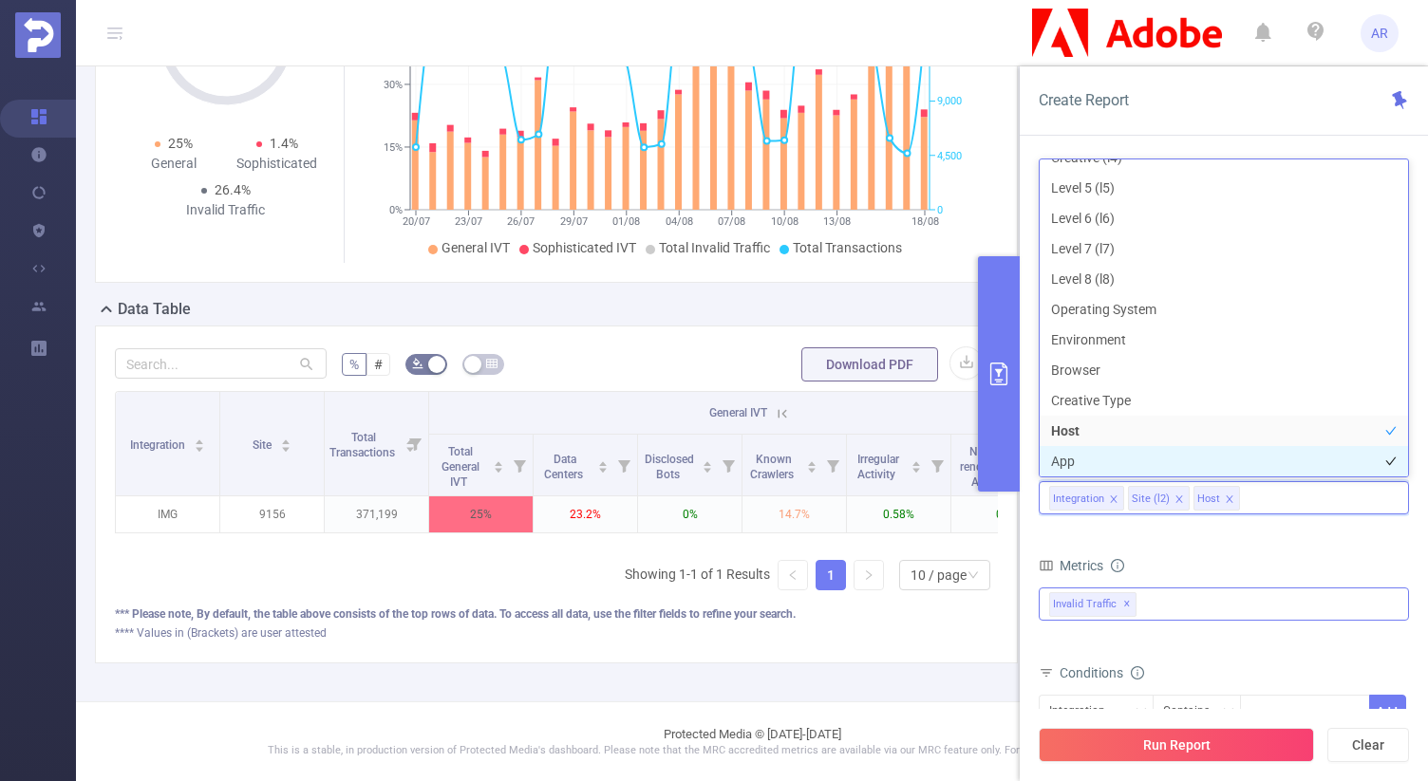
click at [1077, 467] on li "App" at bounding box center [1224, 461] width 368 height 30
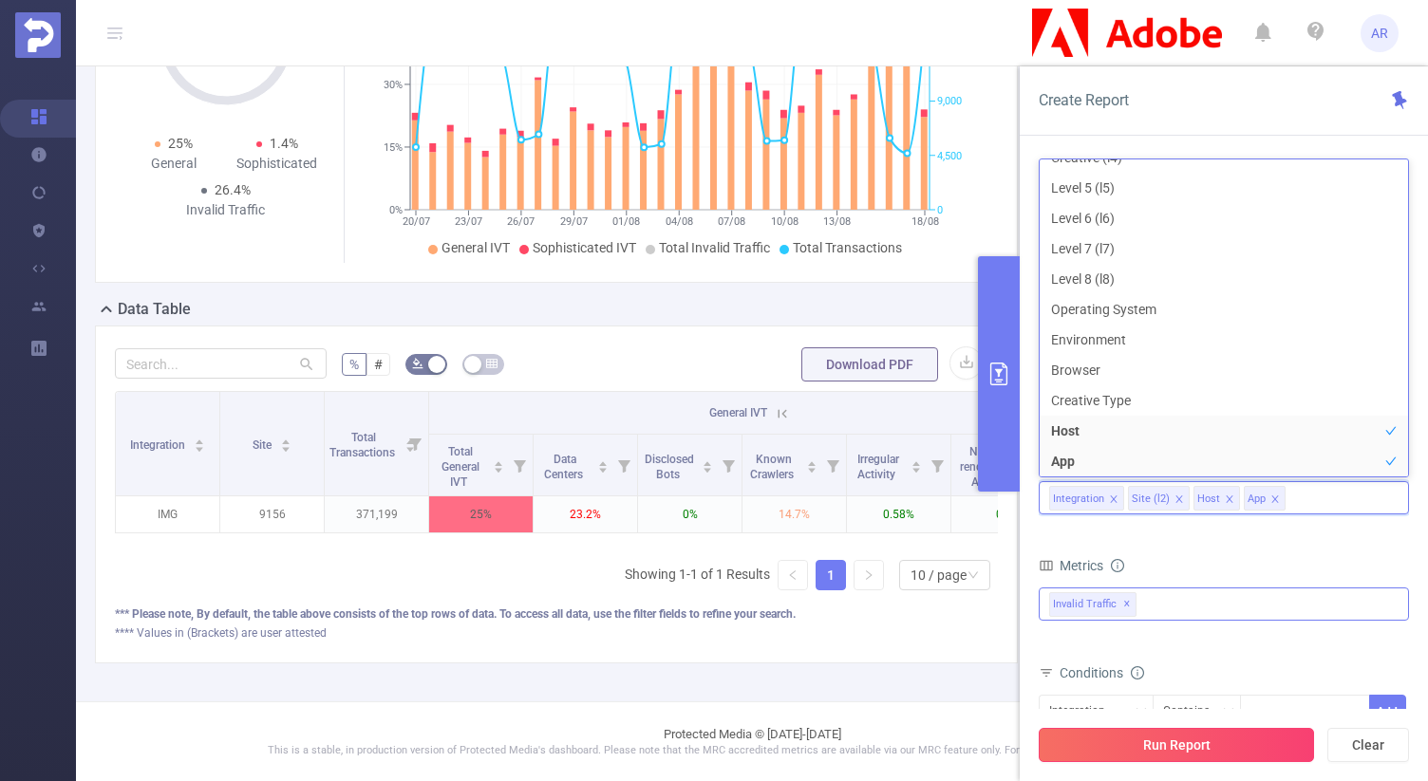
click at [1115, 738] on button "Run Report" at bounding box center [1176, 745] width 275 height 34
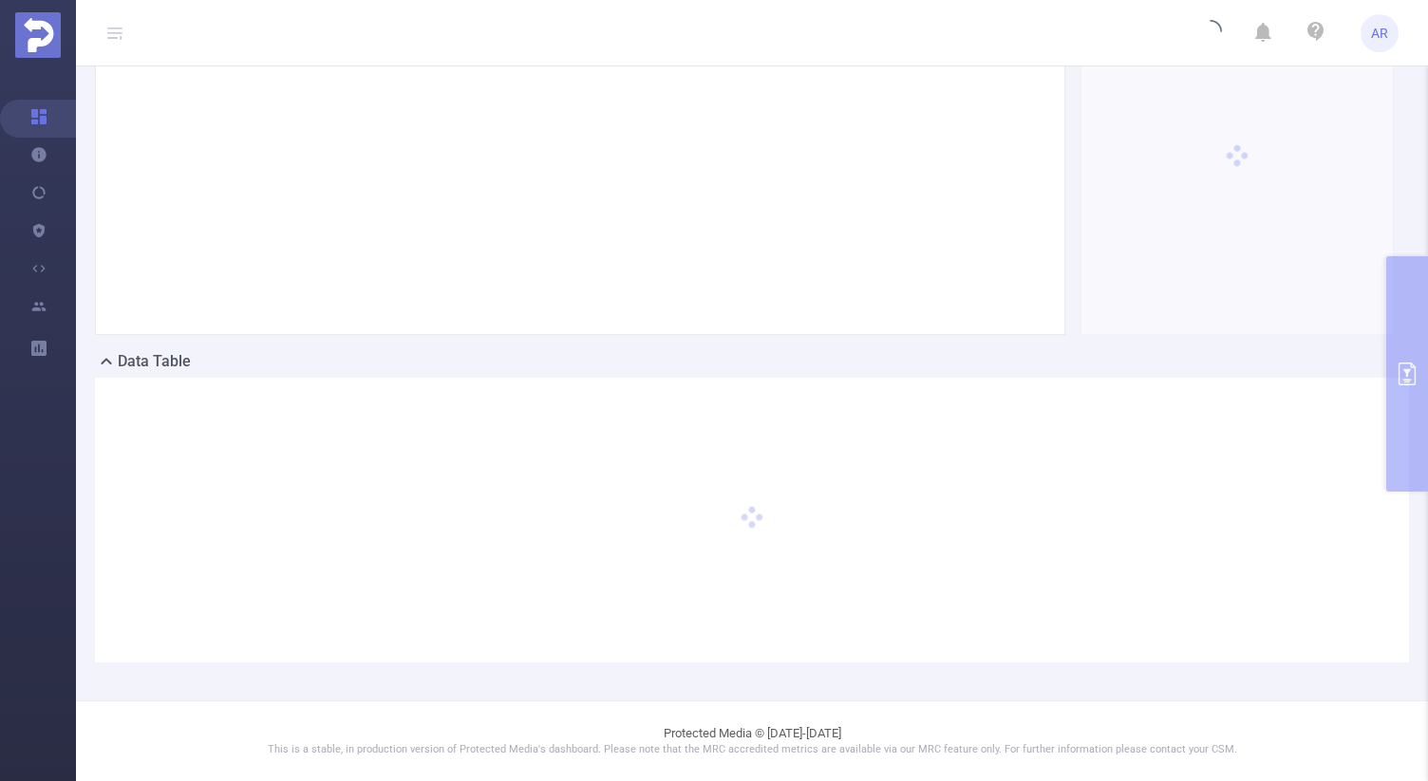
scroll to position [262, 0]
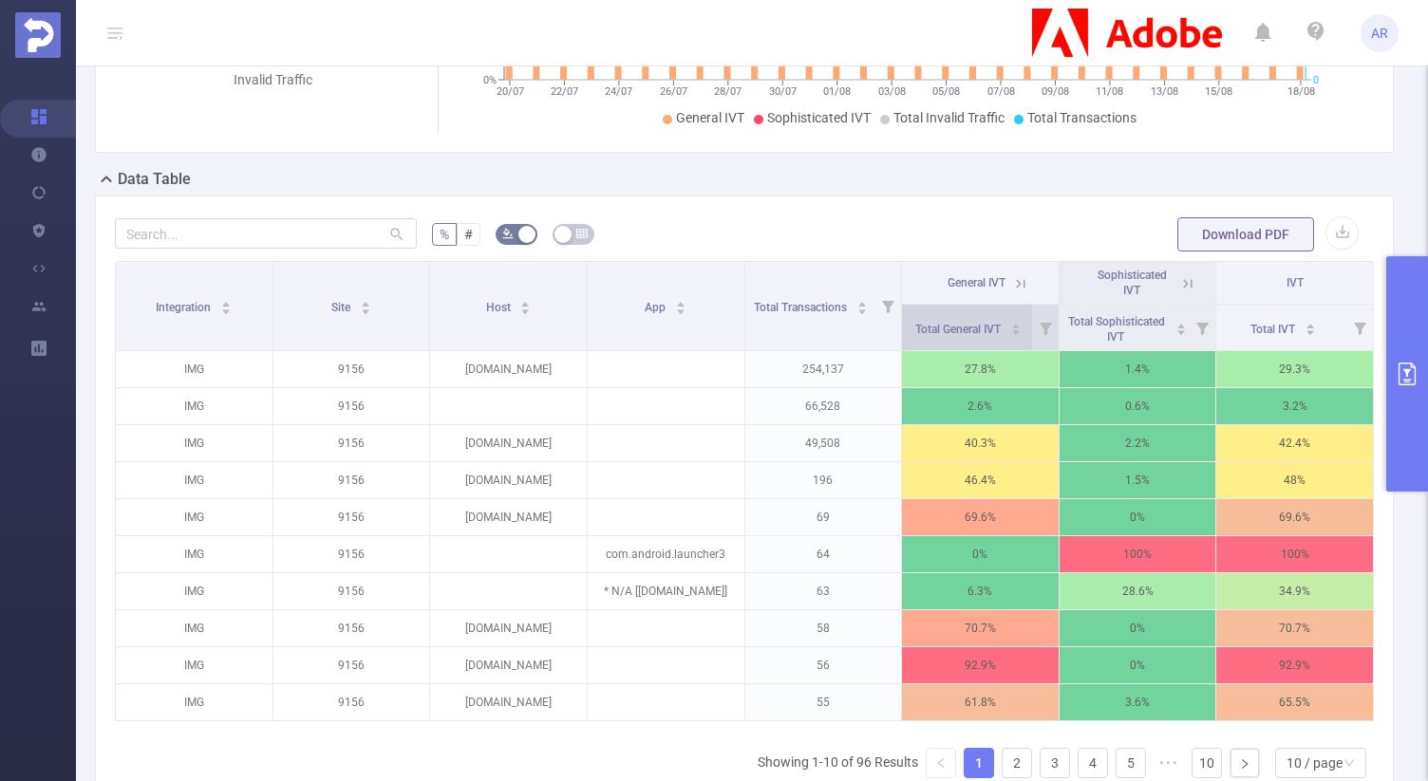
scroll to position [448, 0]
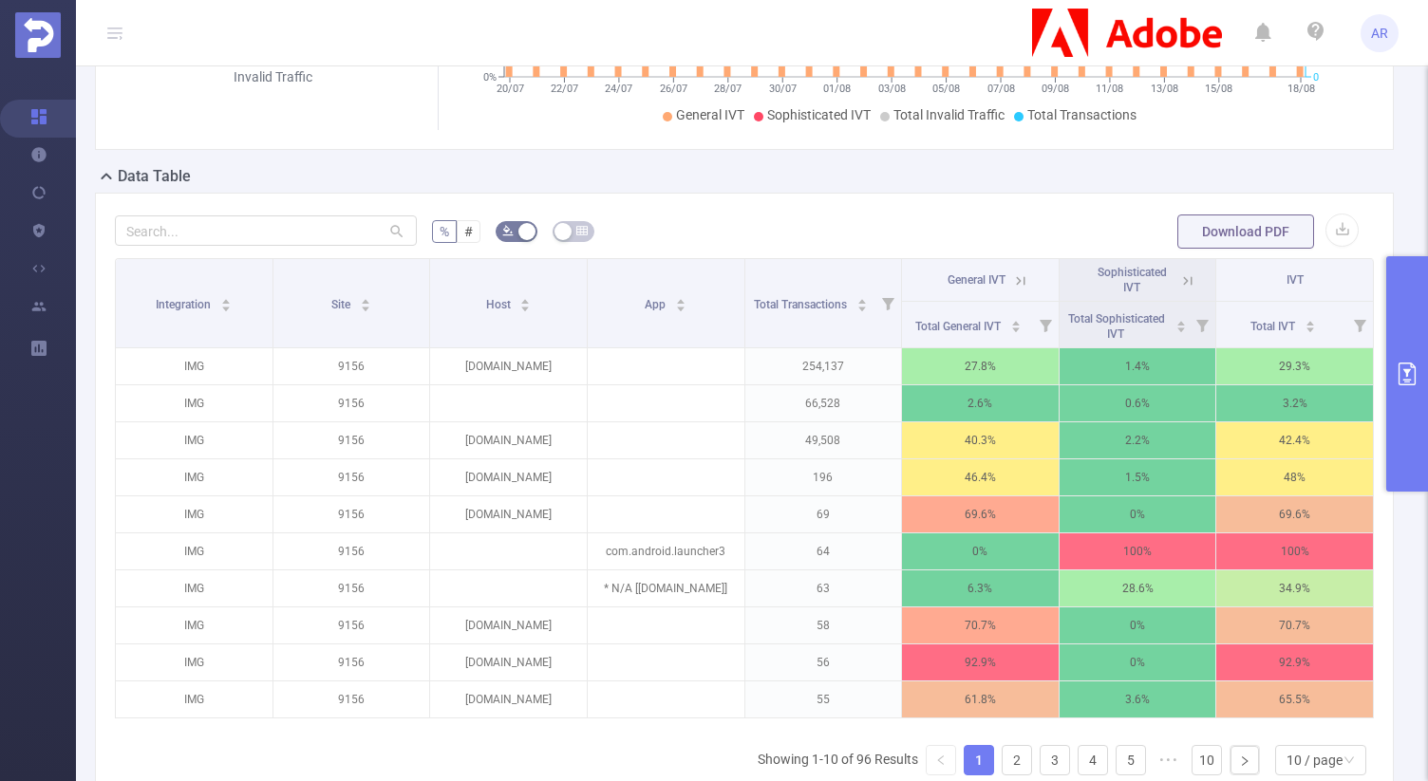
click at [1188, 275] on icon at bounding box center [1187, 280] width 17 height 17
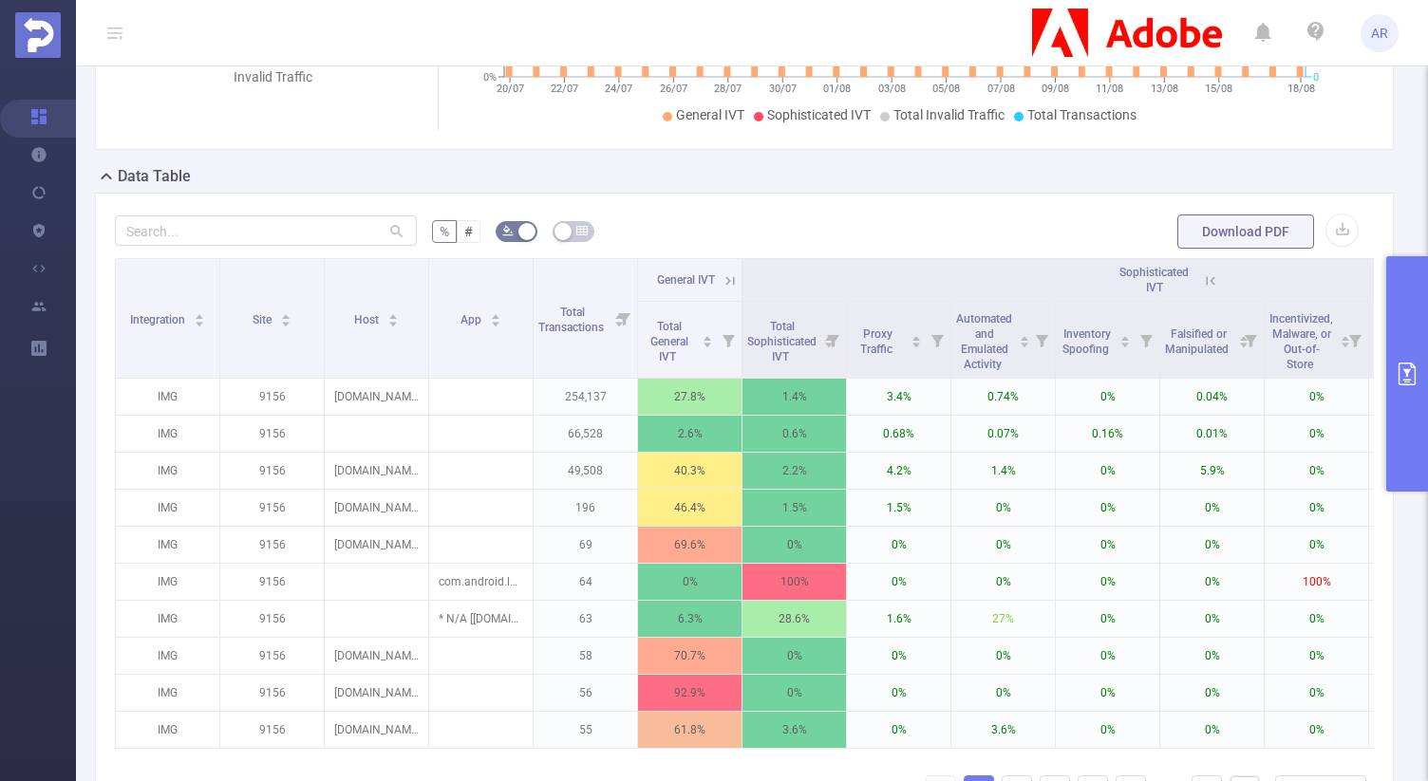
click at [728, 277] on icon at bounding box center [730, 280] width 9 height 9
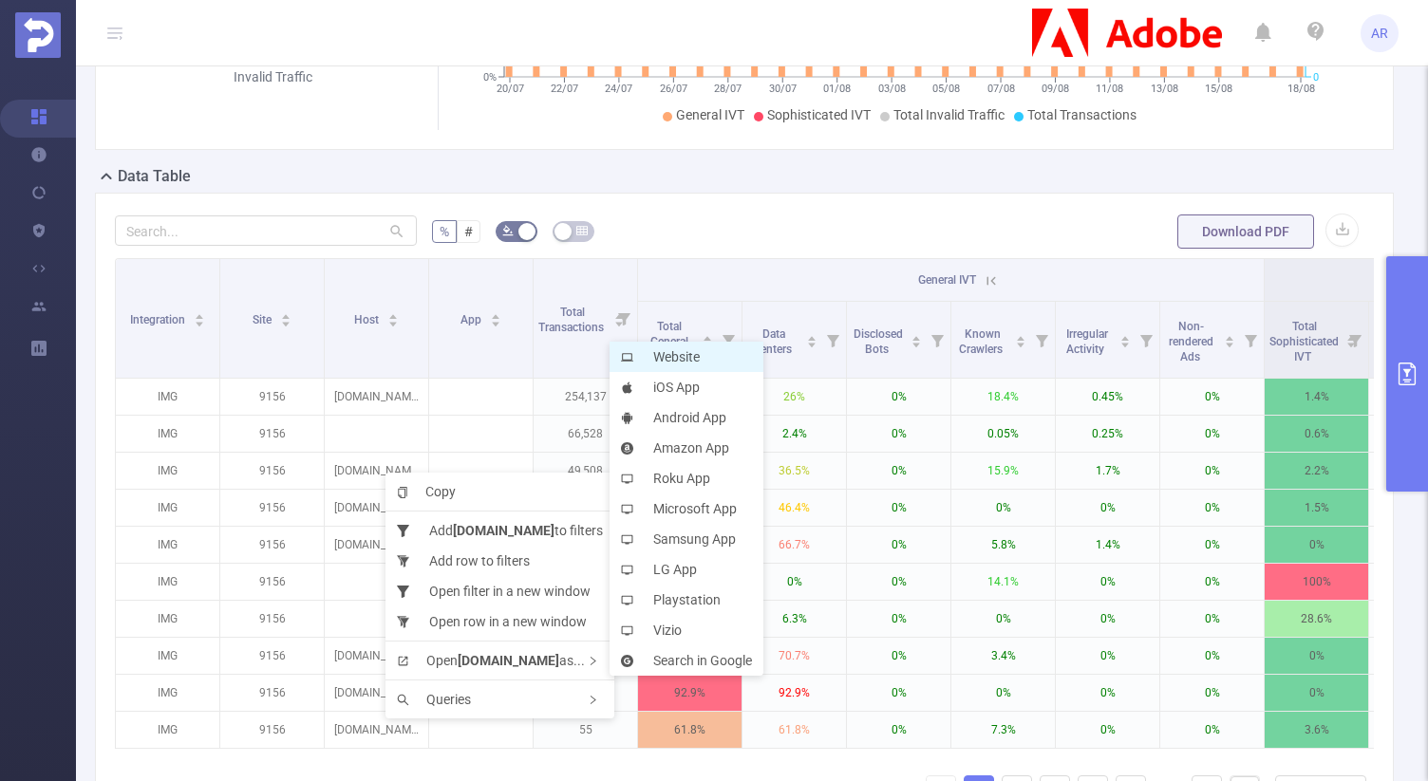
click at [705, 356] on li "Website" at bounding box center [686, 357] width 154 height 30
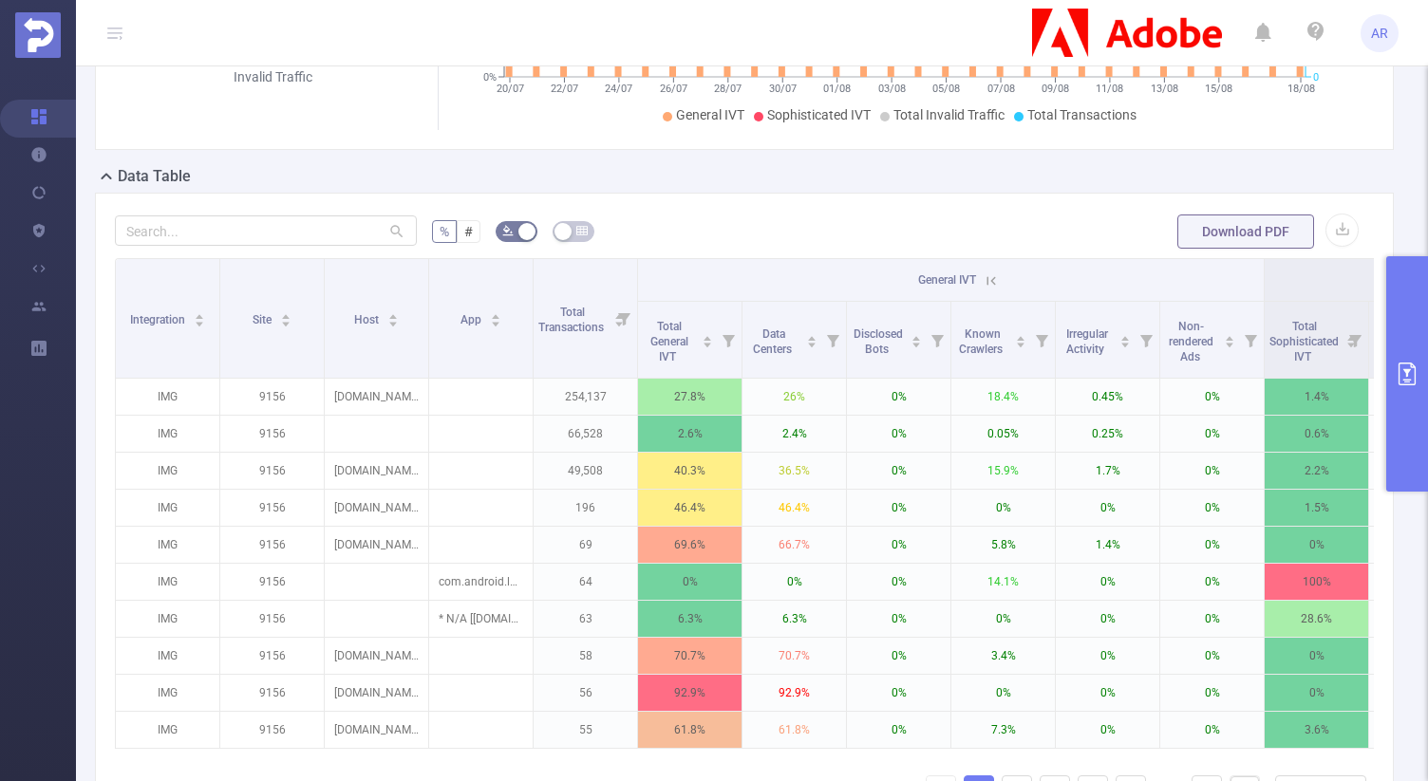
click at [1400, 307] on button "primary" at bounding box center [1407, 373] width 42 height 235
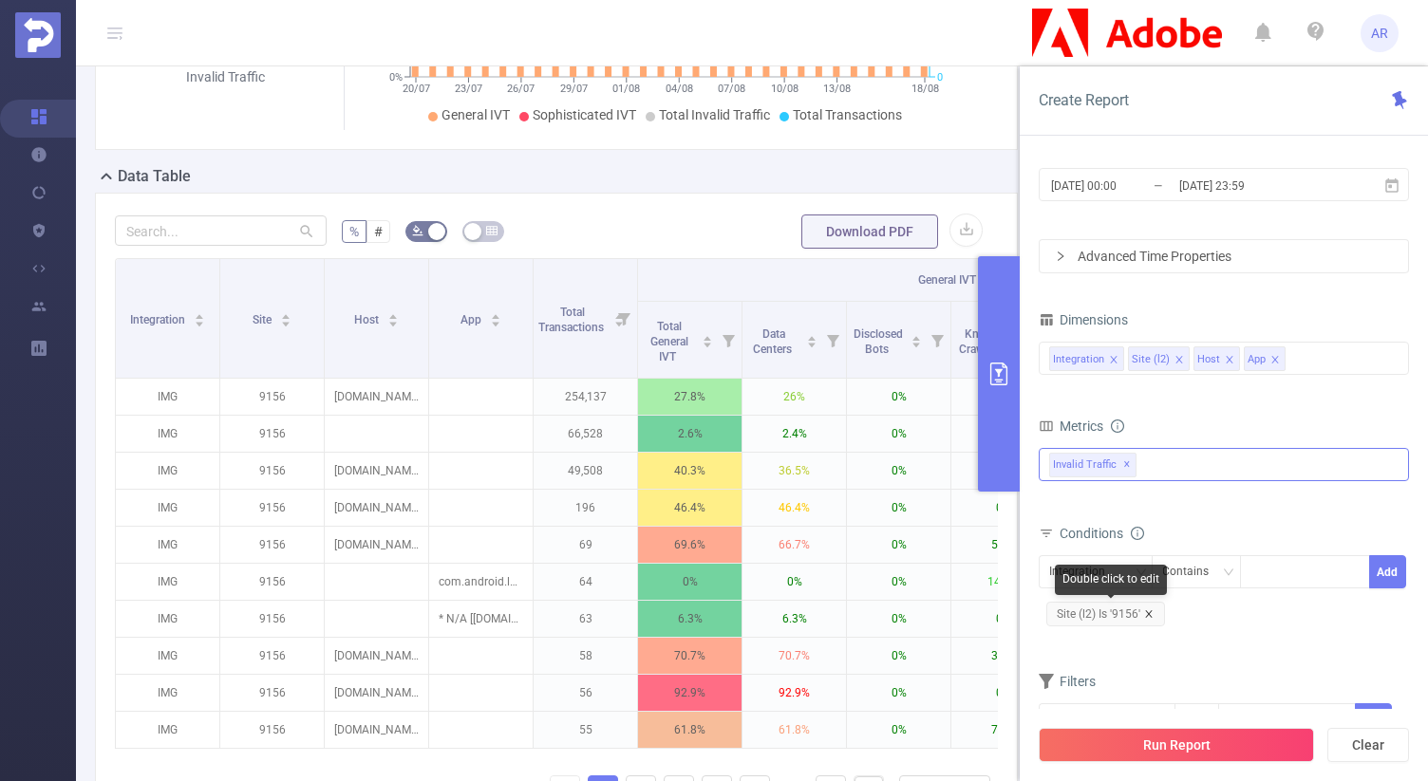
click at [1151, 616] on icon "icon: close" at bounding box center [1148, 613] width 7 height 7
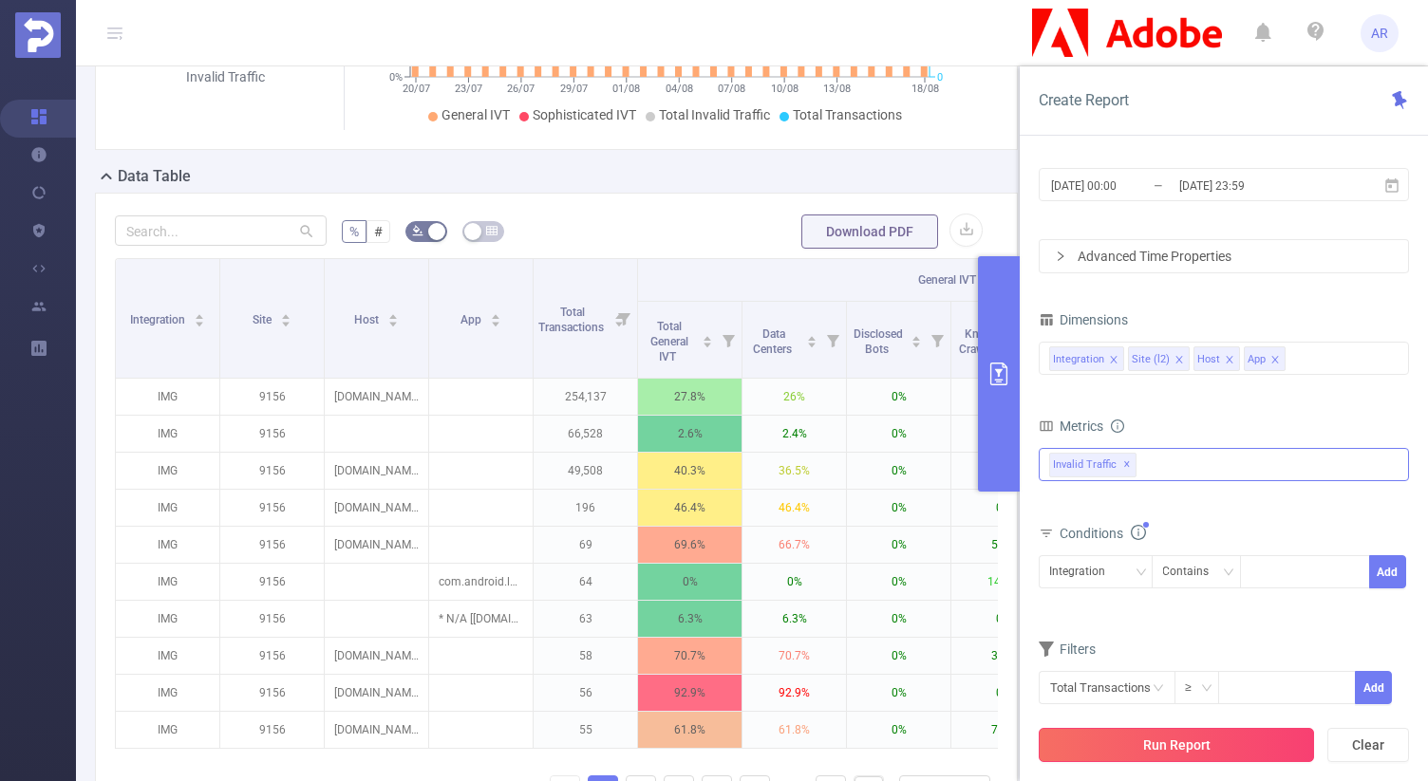
click at [1142, 740] on button "Run Report" at bounding box center [1176, 745] width 275 height 34
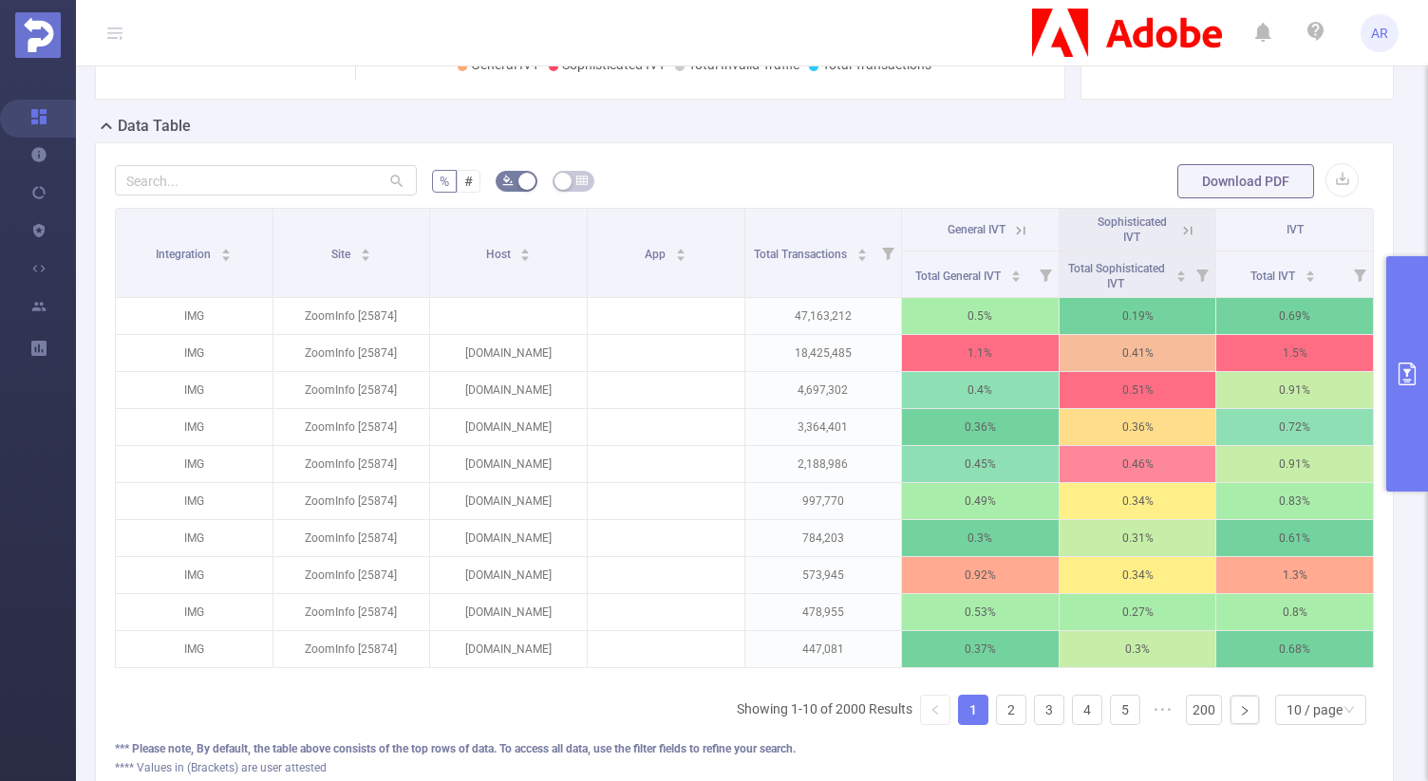
scroll to position [481, 0]
click at [1015, 720] on link "2" at bounding box center [1011, 709] width 28 height 28
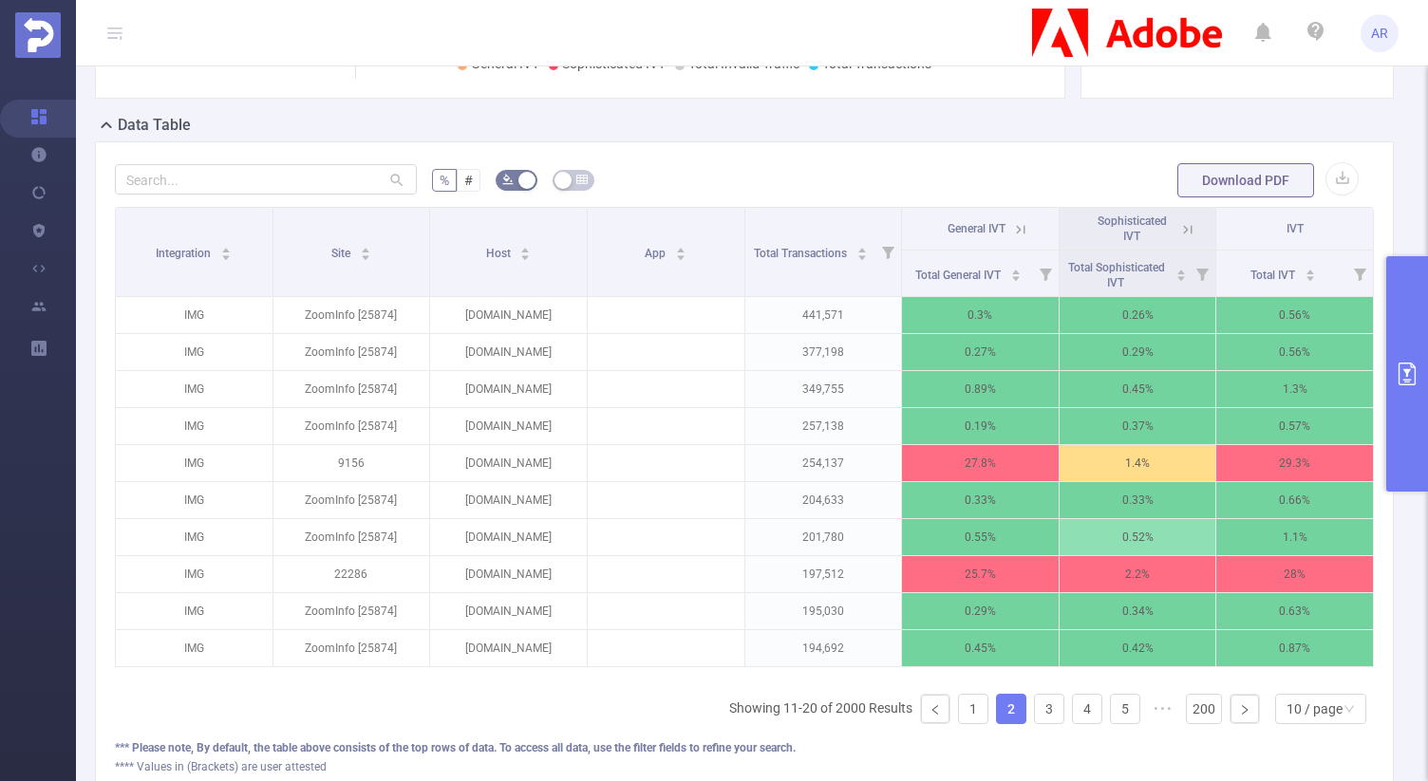
click at [1028, 238] on icon at bounding box center [1020, 229] width 17 height 17
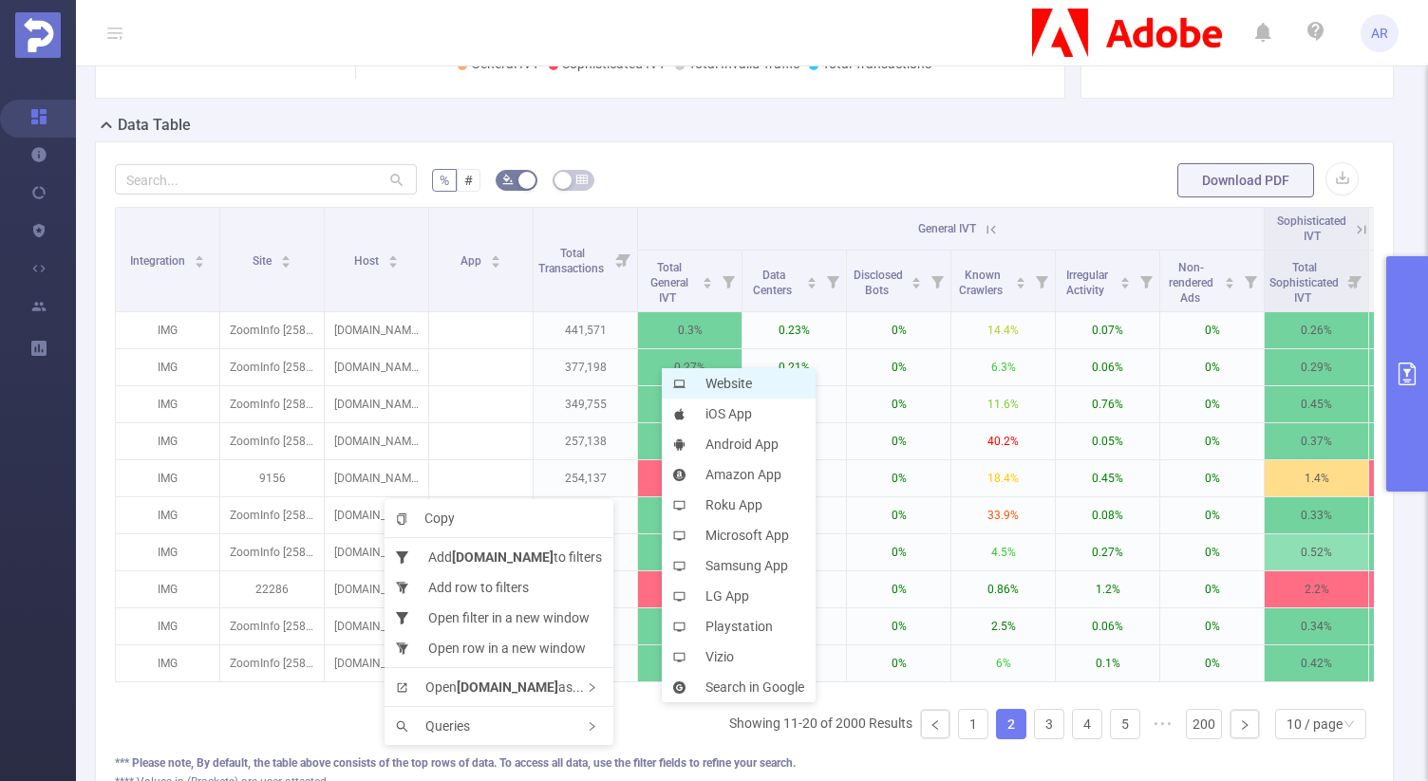
click at [760, 384] on li "Website" at bounding box center [739, 383] width 154 height 30
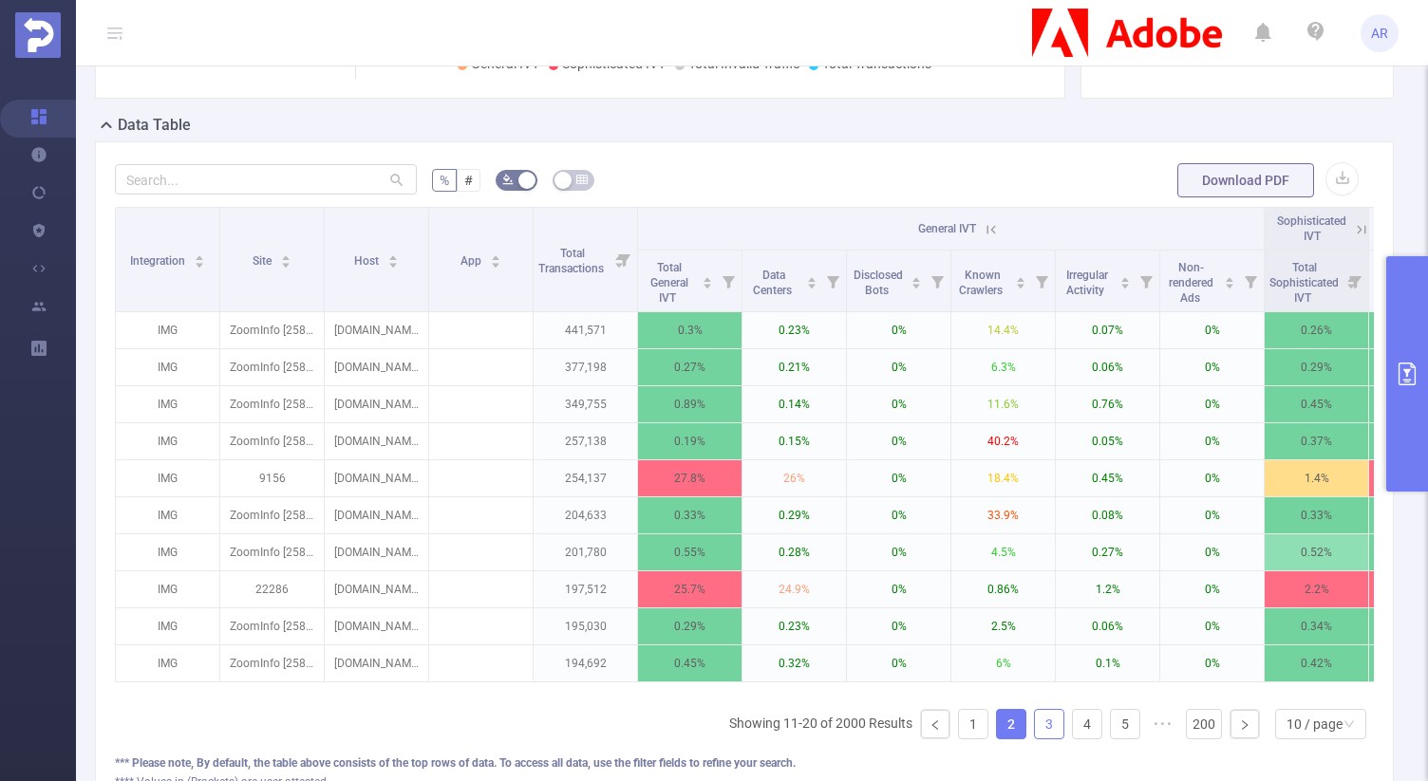
click at [1052, 739] on link "3" at bounding box center [1049, 724] width 28 height 28
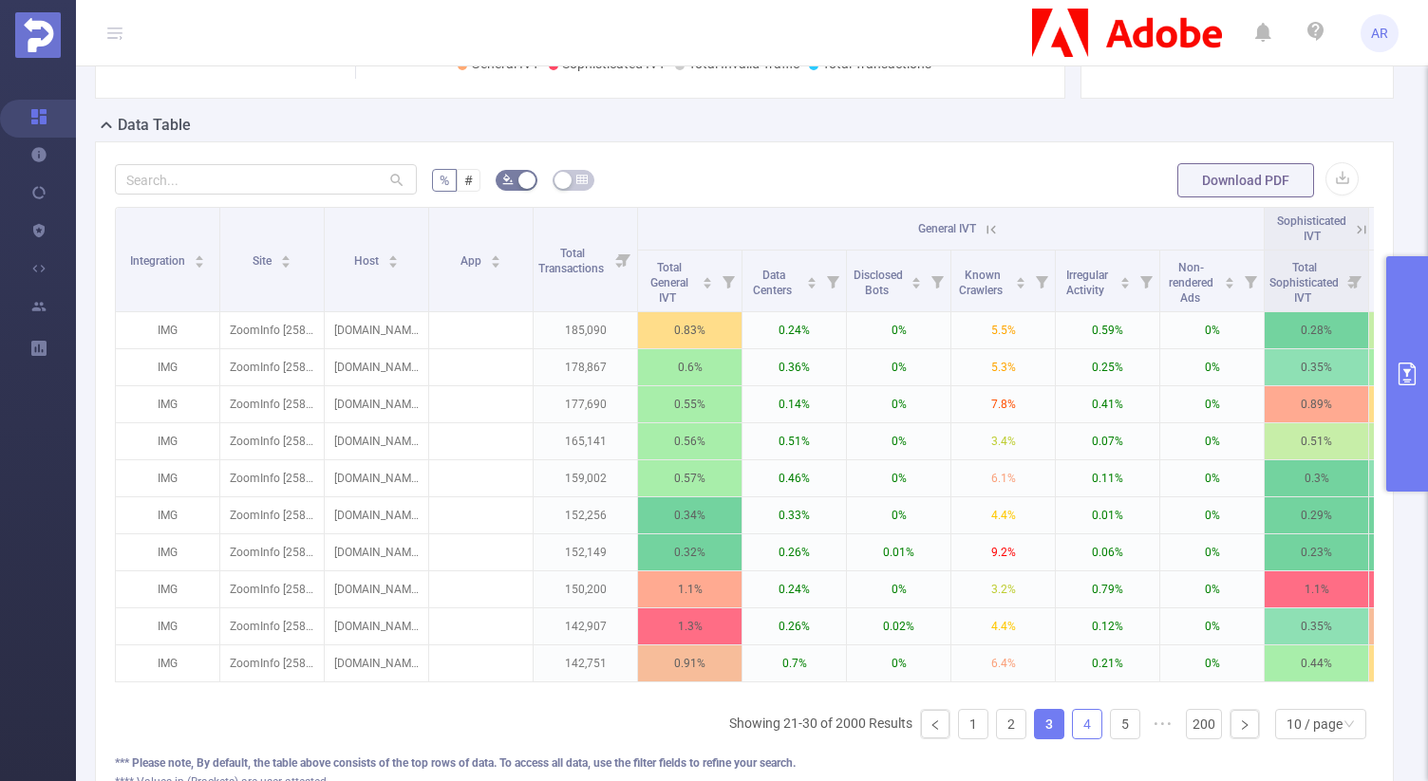
click at [1087, 739] on link "4" at bounding box center [1087, 724] width 28 height 28
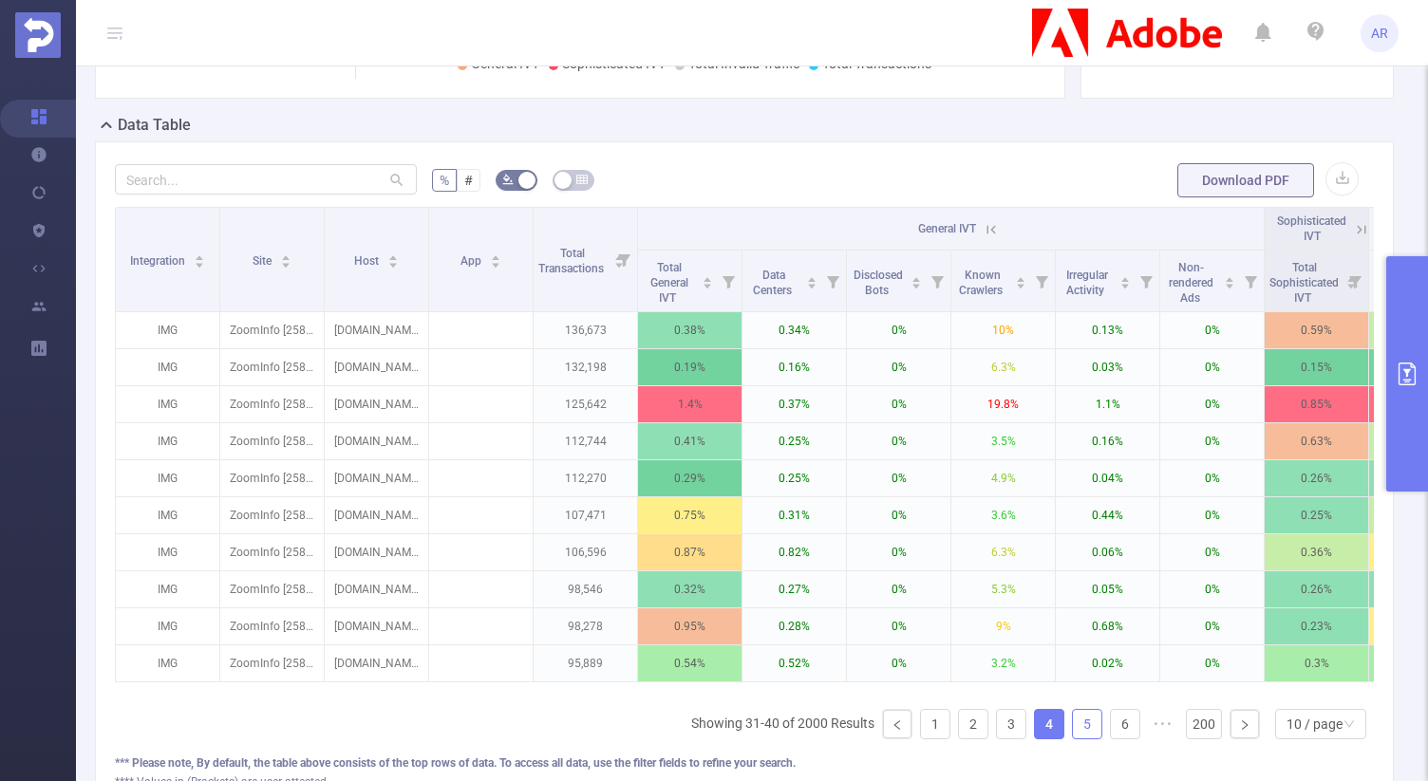
click at [1089, 738] on link "5" at bounding box center [1087, 724] width 28 height 28
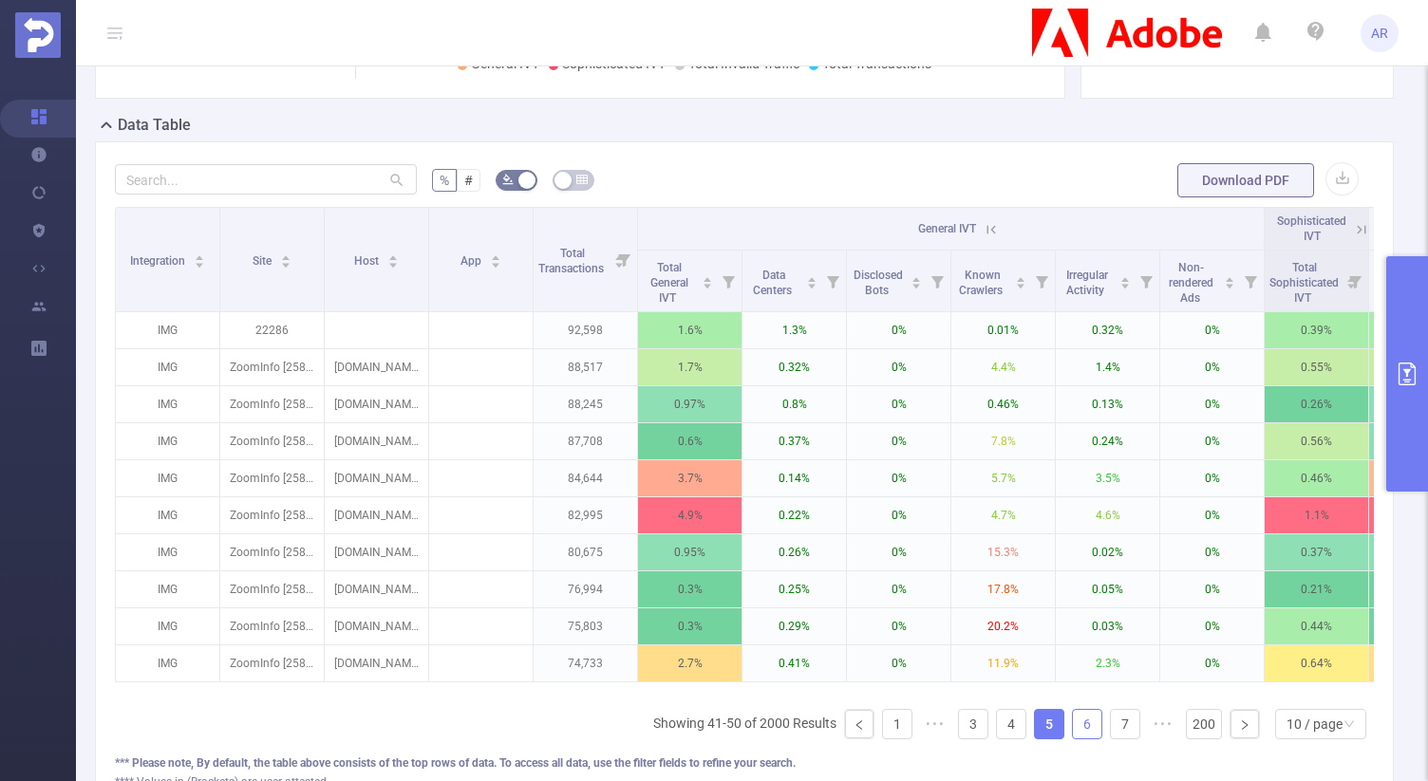
click at [1089, 738] on link "6" at bounding box center [1087, 724] width 28 height 28
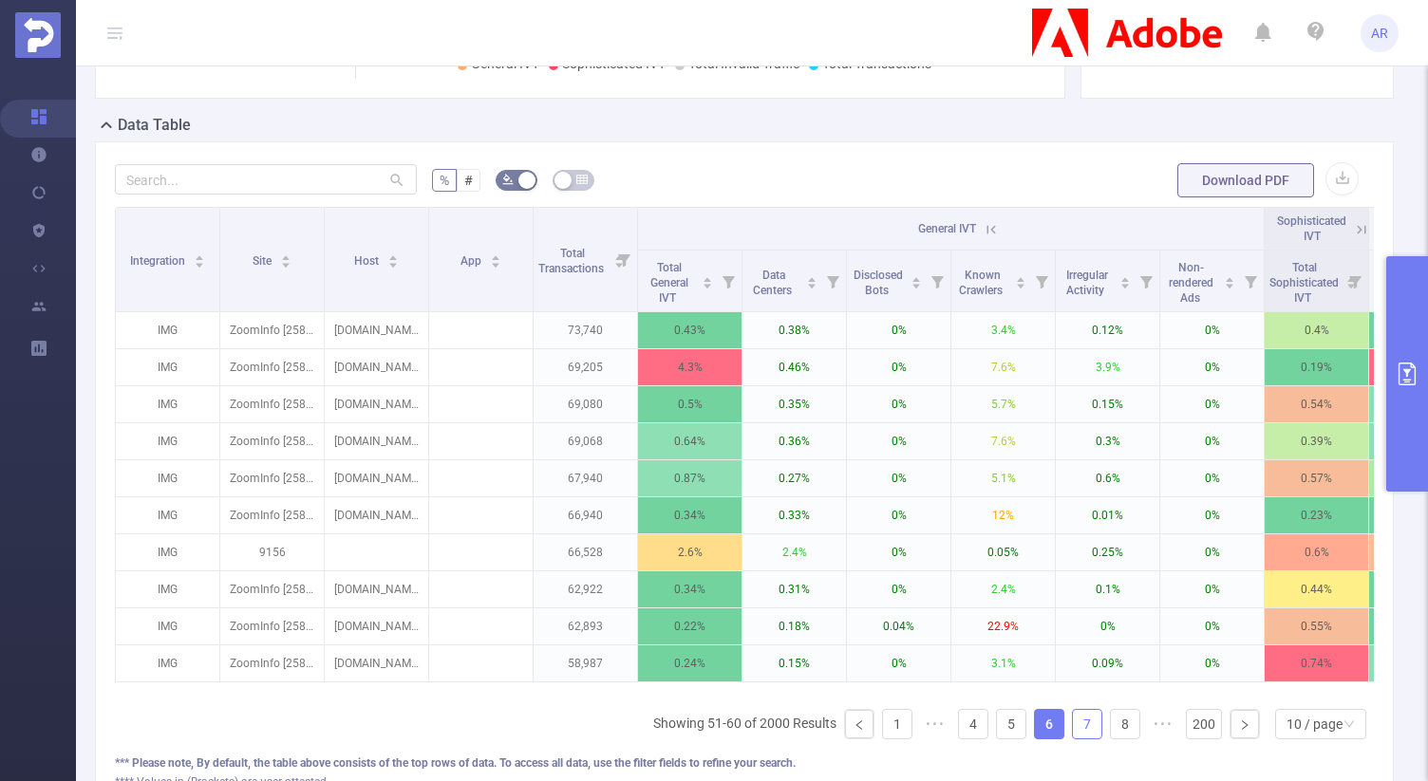
click at [1089, 738] on link "7" at bounding box center [1087, 724] width 28 height 28
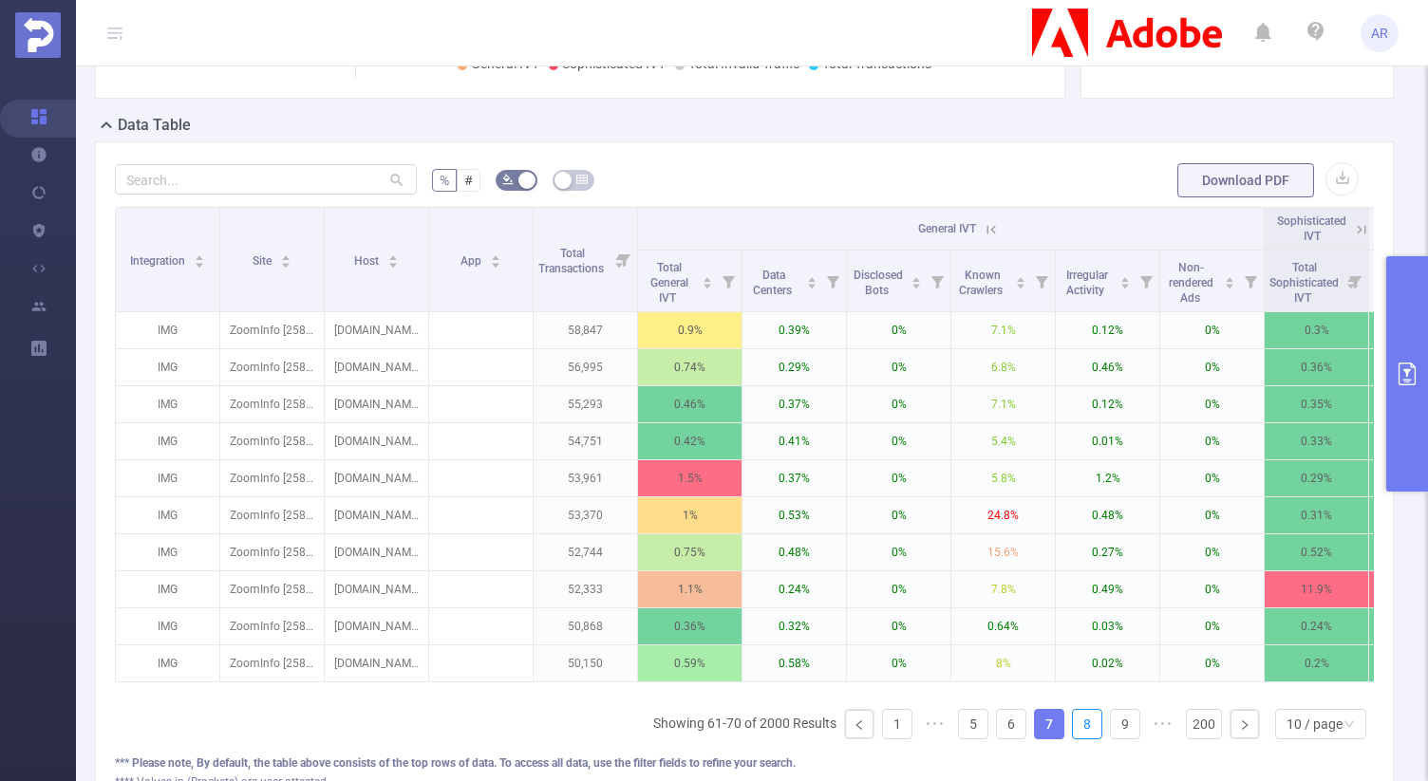
click at [1089, 738] on link "8" at bounding box center [1087, 724] width 28 height 28
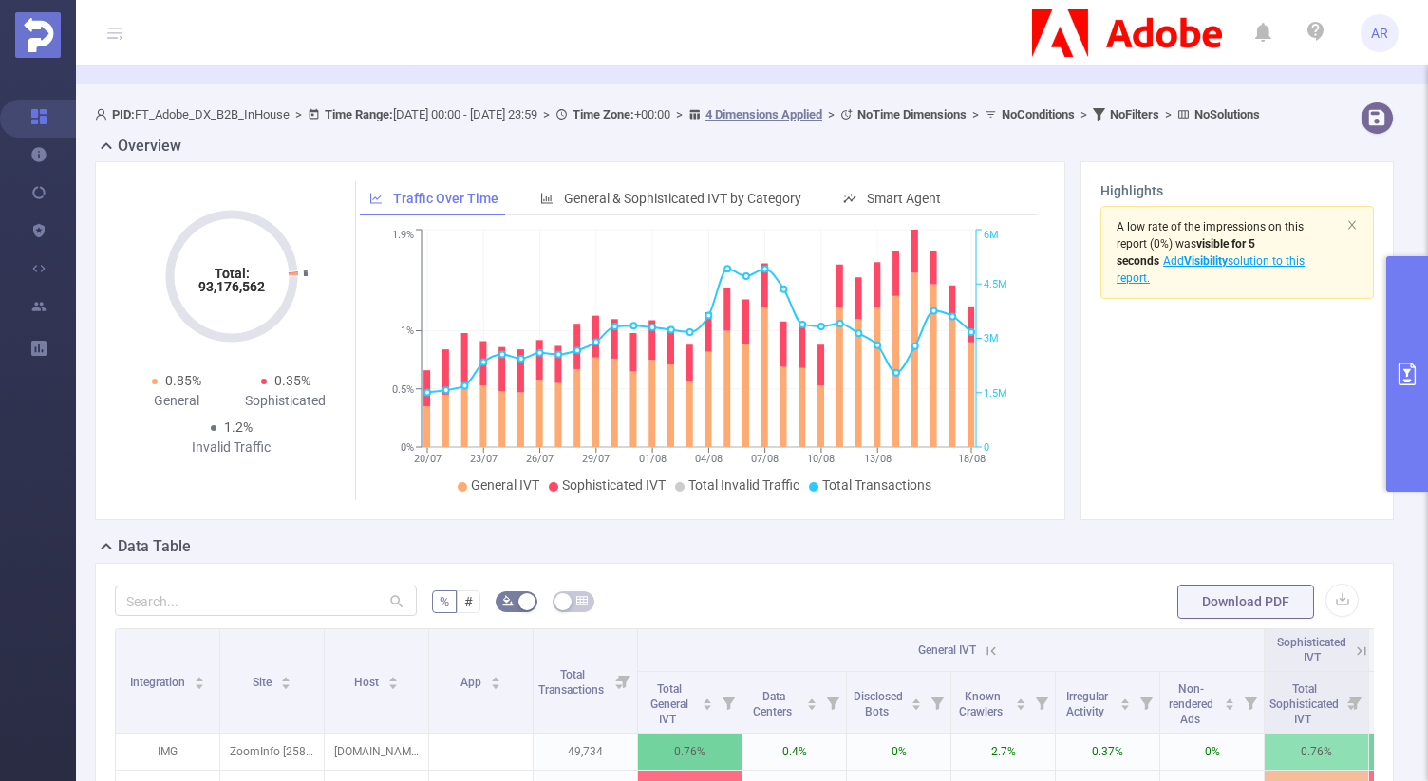
scroll to position [56, 0]
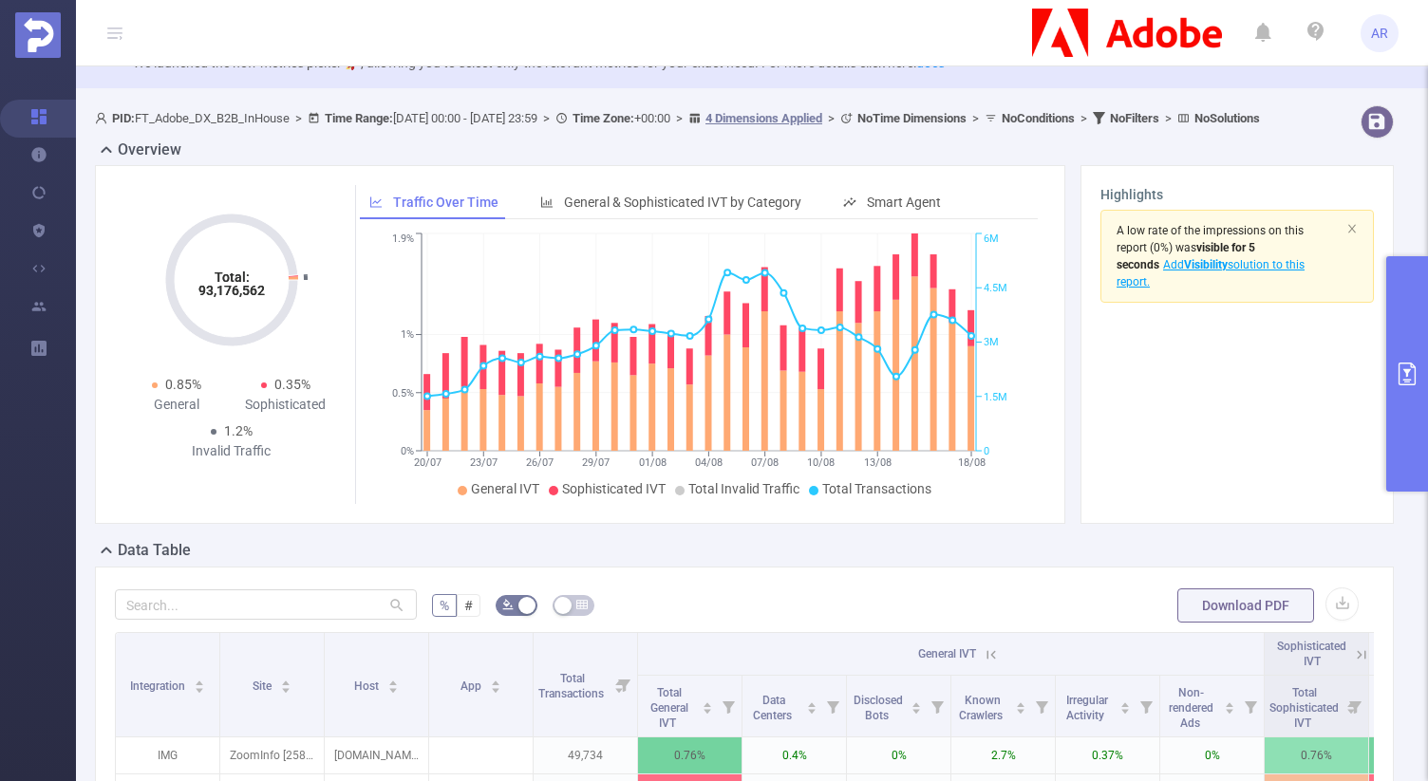
click at [1408, 299] on button "primary" at bounding box center [1407, 373] width 42 height 235
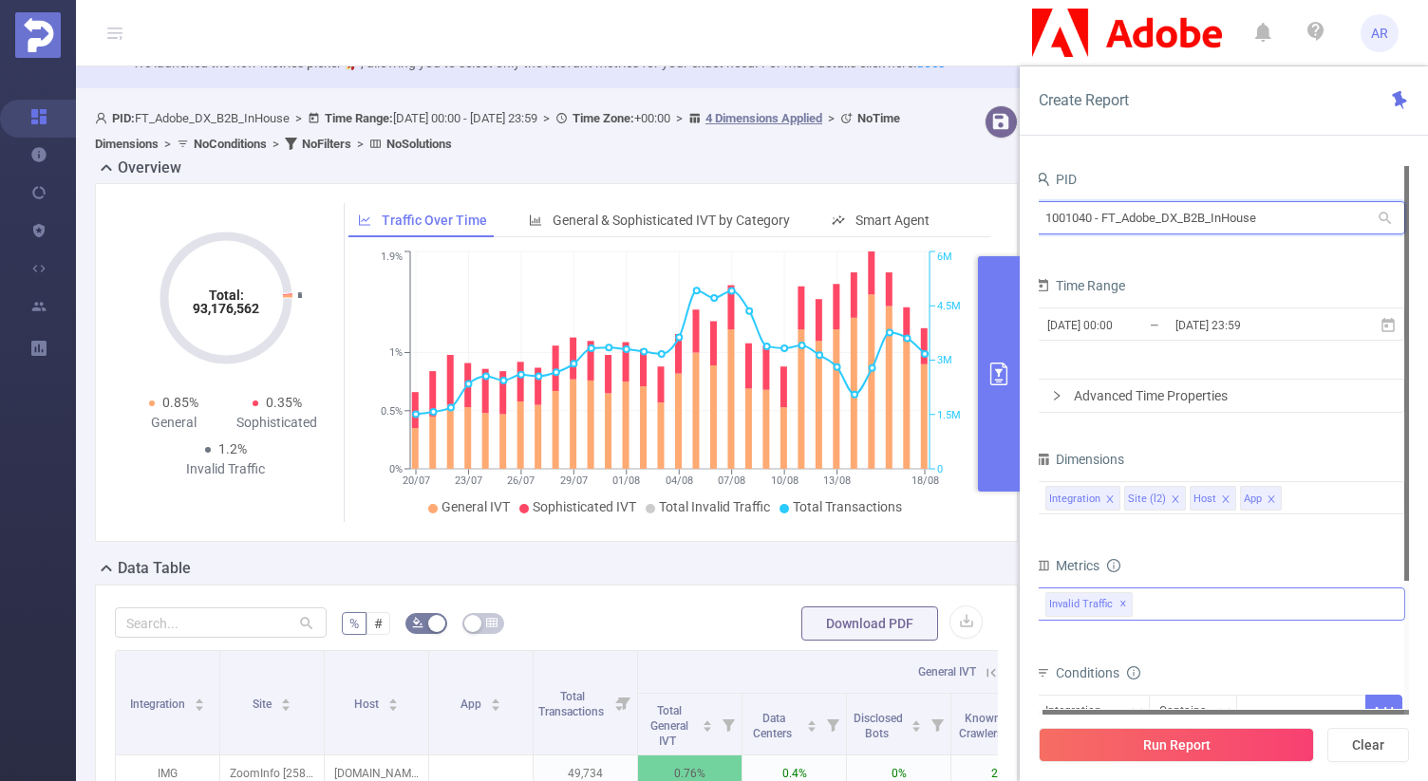
click at [1222, 212] on input "1001040 - FT_Adobe_DX_B2B_InHouse" at bounding box center [1220, 217] width 370 height 33
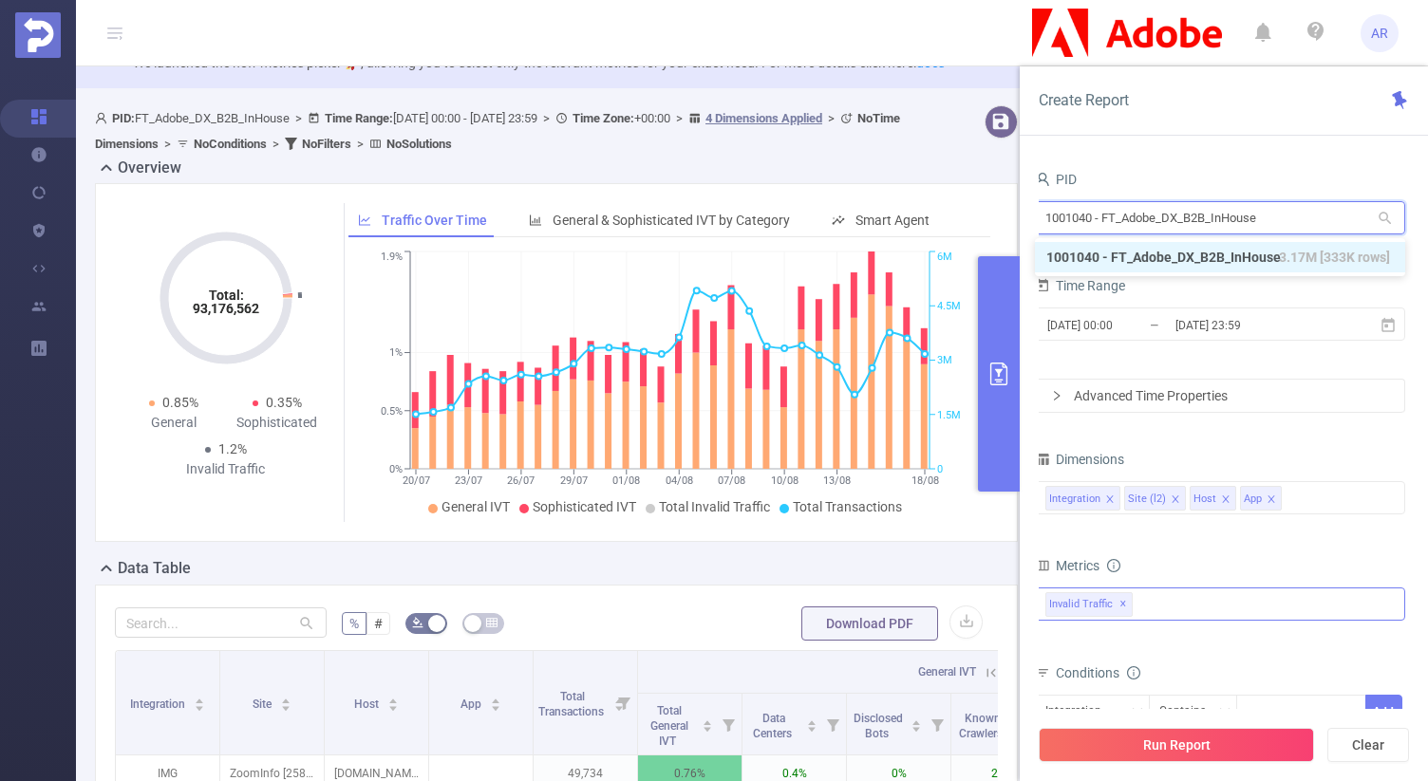
click at [1222, 212] on input "1001040 - FT_Adobe_DX_B2B_InHouse" at bounding box center [1220, 217] width 370 height 33
type input "mayo"
click at [1208, 245] on li "1000997 - FT_MayoSeitz 452K [43K rows]" at bounding box center [1220, 257] width 370 height 30
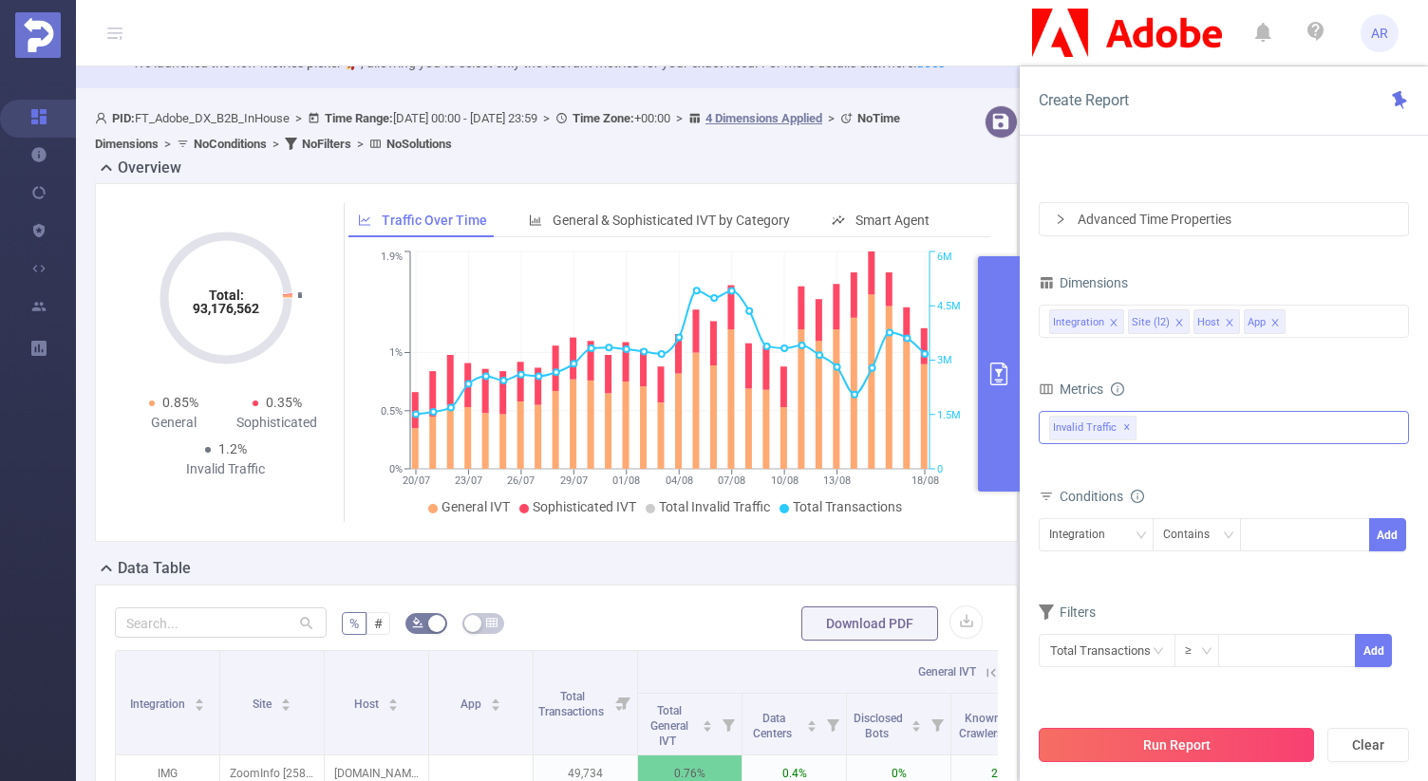
click at [1159, 734] on button "Run Report" at bounding box center [1176, 745] width 275 height 34
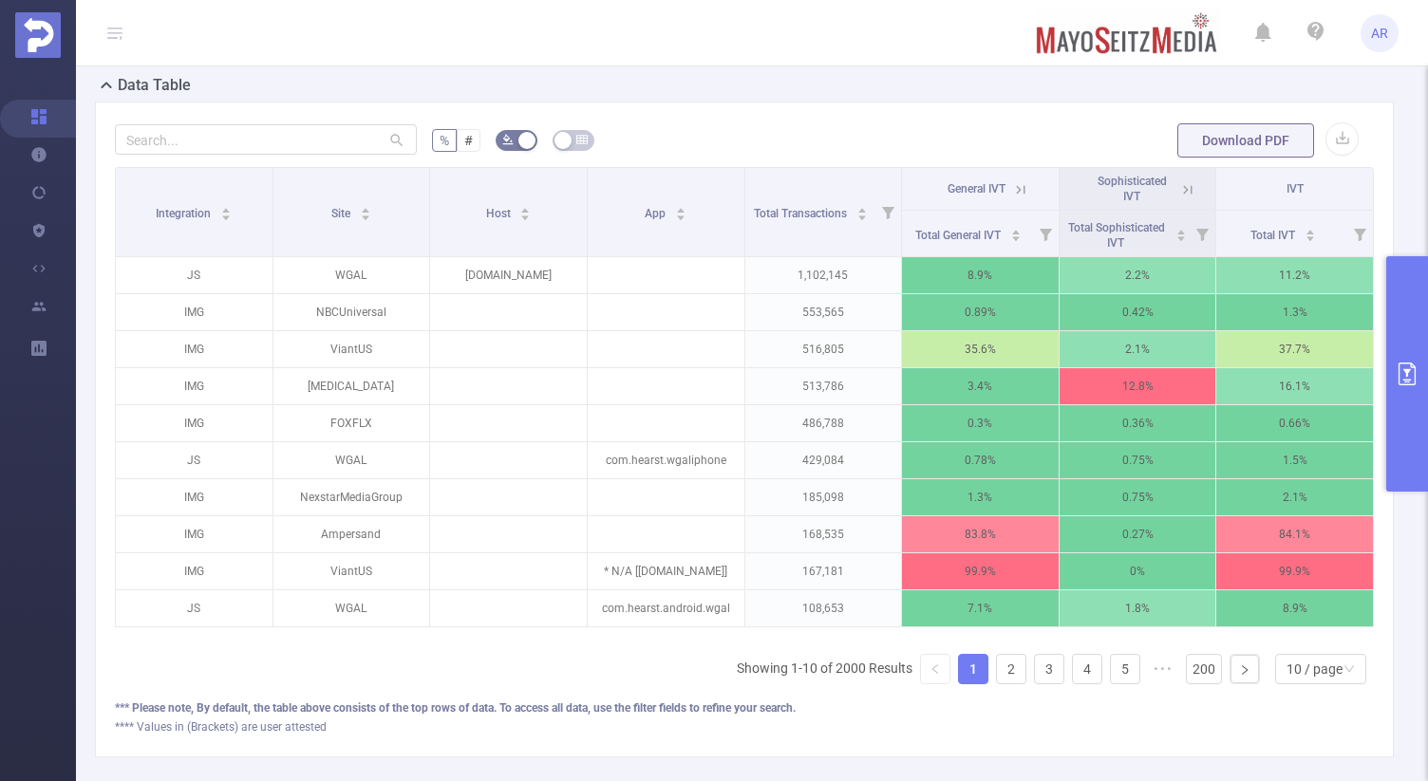
scroll to position [531, 0]
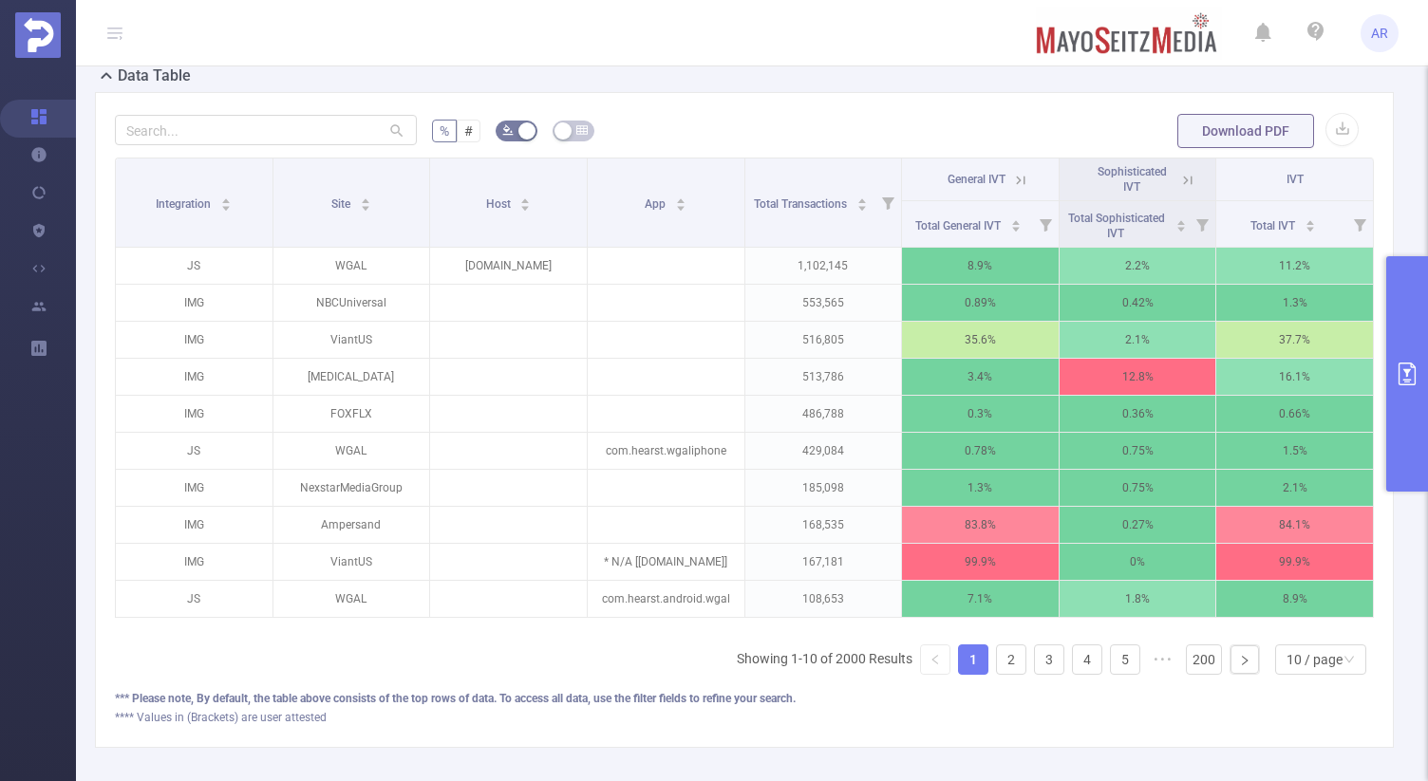
click at [1391, 381] on button "primary" at bounding box center [1407, 373] width 42 height 235
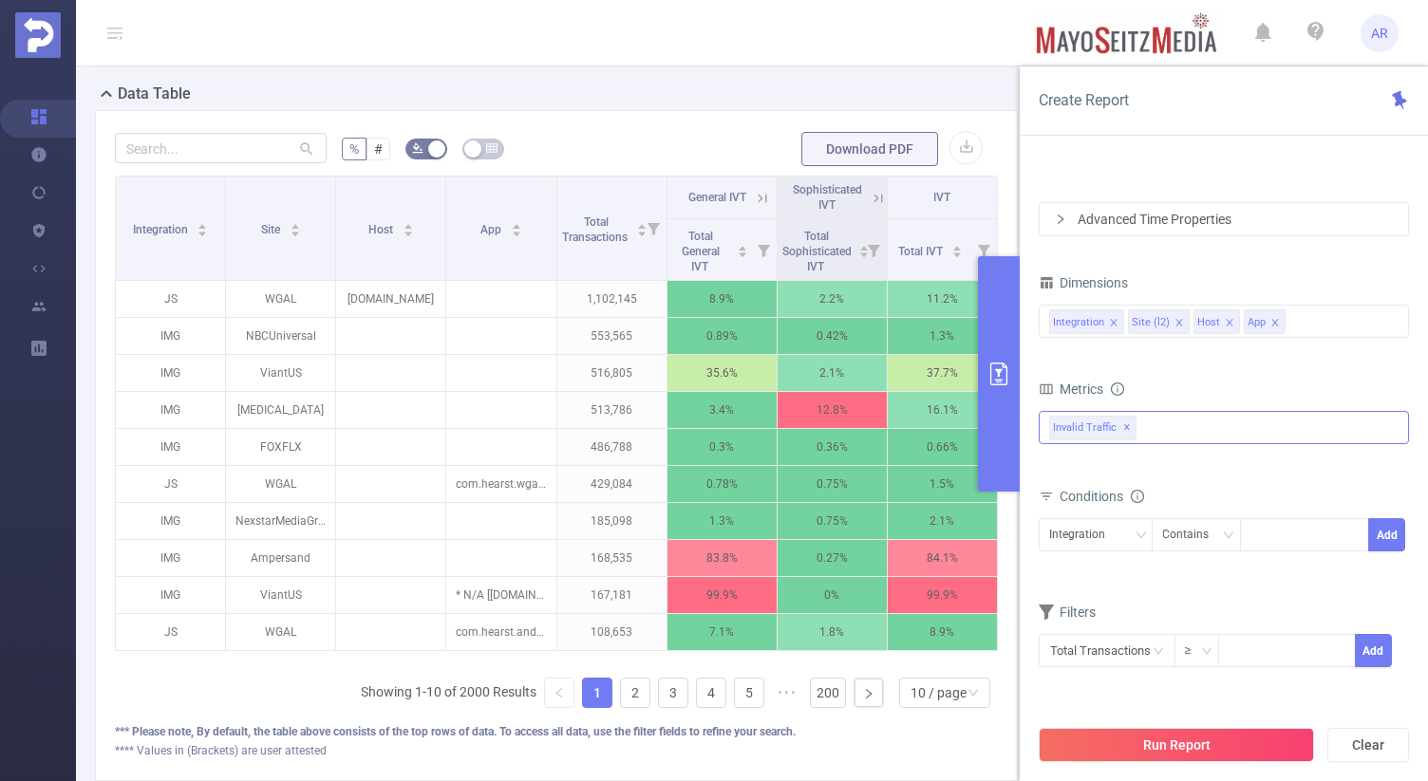
click at [1228, 320] on icon "icon: close" at bounding box center [1229, 322] width 7 height 7
click at [1221, 321] on icon "icon: close" at bounding box center [1224, 322] width 7 height 7
click at [1123, 756] on button "Run Report" at bounding box center [1176, 745] width 275 height 34
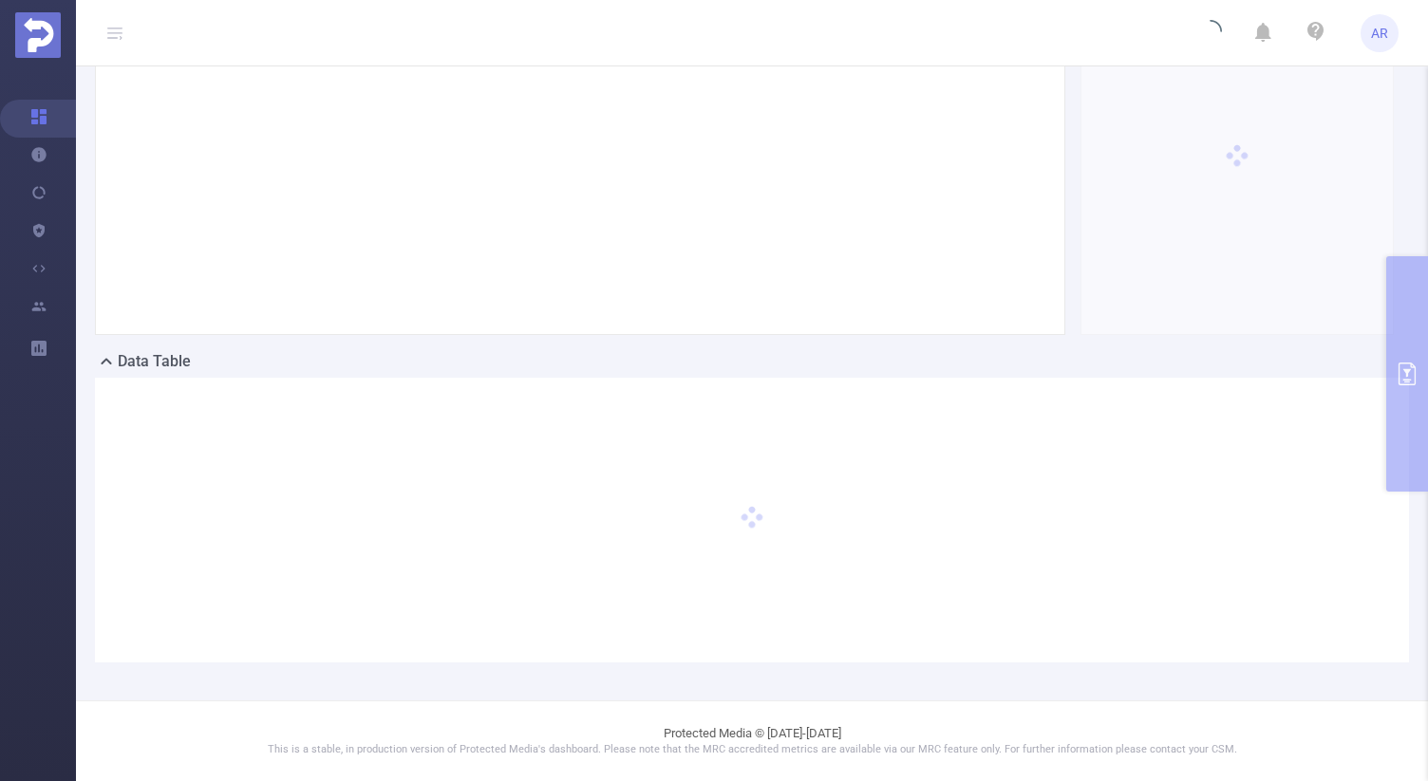
scroll to position [262, 0]
